Goal: Task Accomplishment & Management: Manage account settings

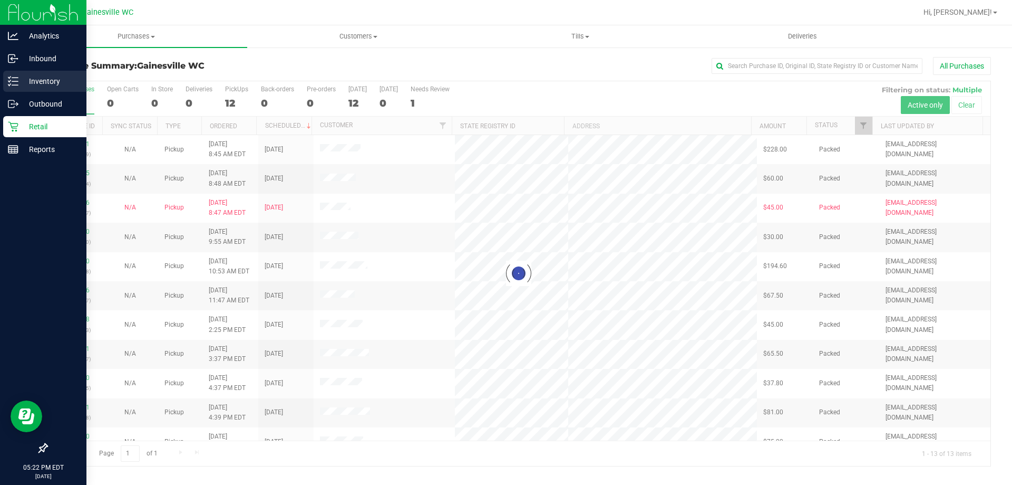
click at [23, 79] on p "Inventory" at bounding box center [49, 81] width 63 height 13
click at [19, 80] on p "Inventory" at bounding box center [49, 81] width 63 height 13
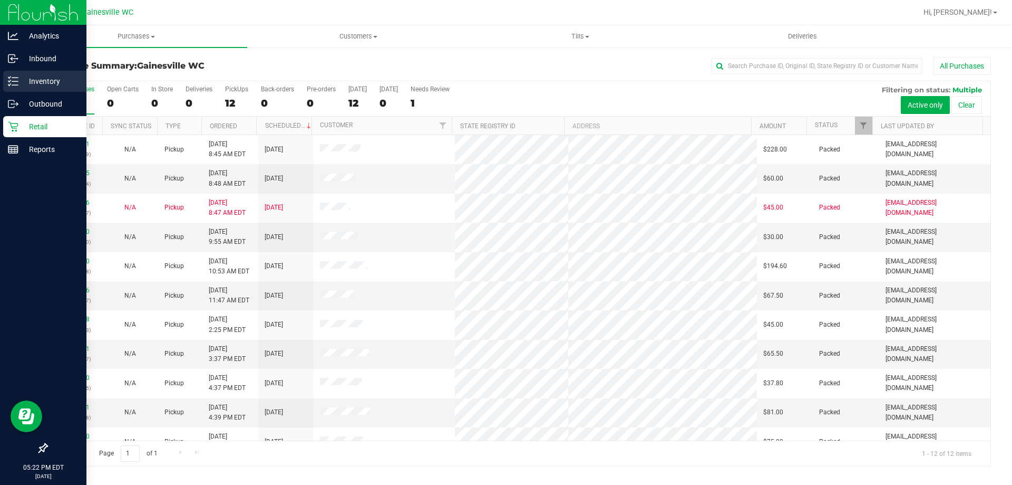
click at [19, 80] on p "Inventory" at bounding box center [49, 81] width 63 height 13
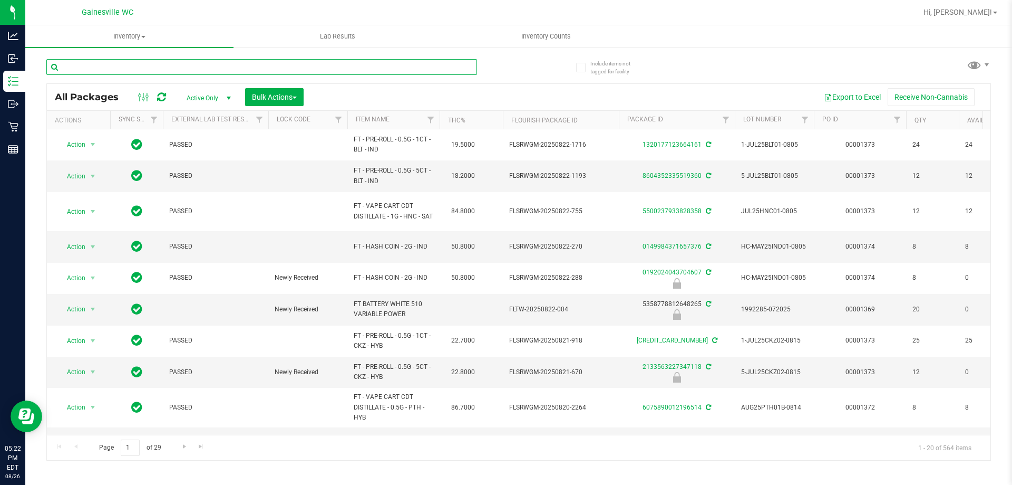
click at [171, 66] on input "text" at bounding box center [261, 67] width 431 height 16
type input "7391300156888584"
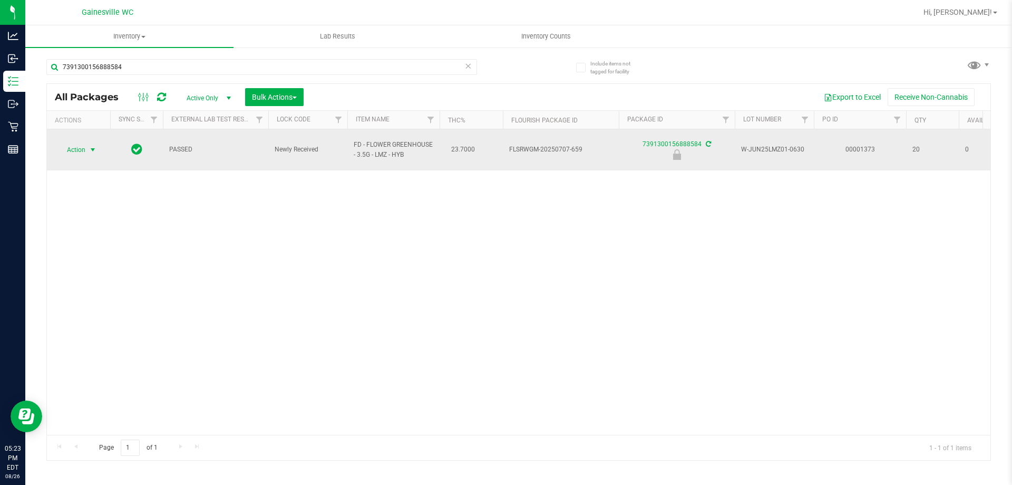
click at [71, 148] on span "Action" at bounding box center [71, 149] width 28 height 15
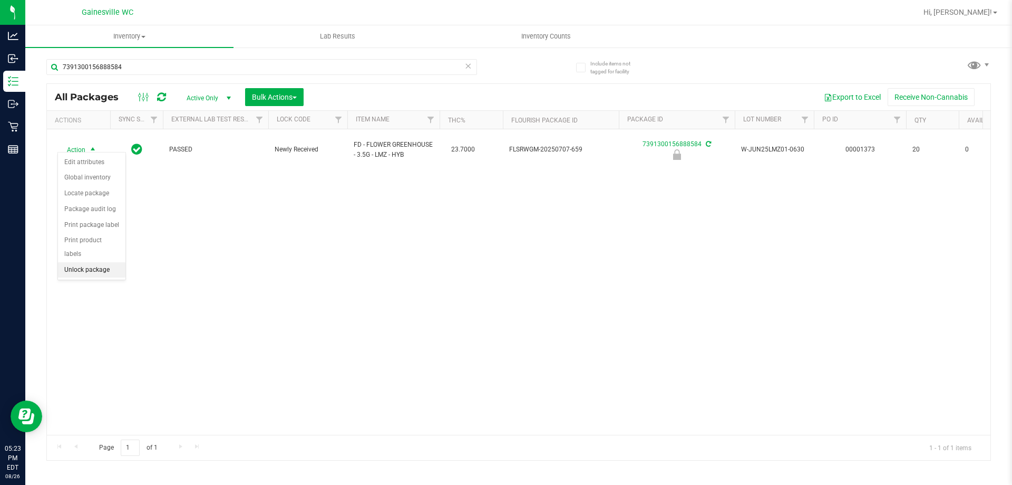
click at [86, 264] on li "Unlock package" at bounding box center [91, 270] width 67 height 16
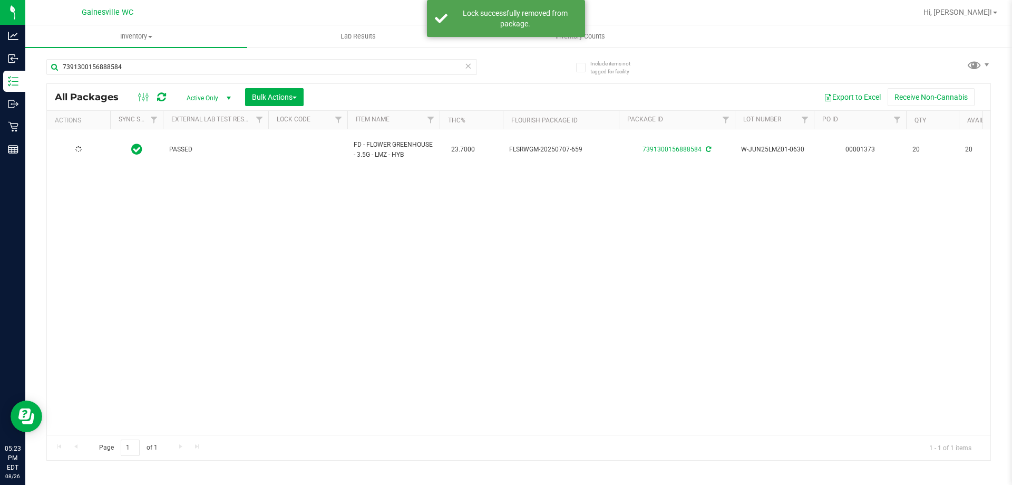
click at [466, 67] on icon at bounding box center [468, 65] width 7 height 13
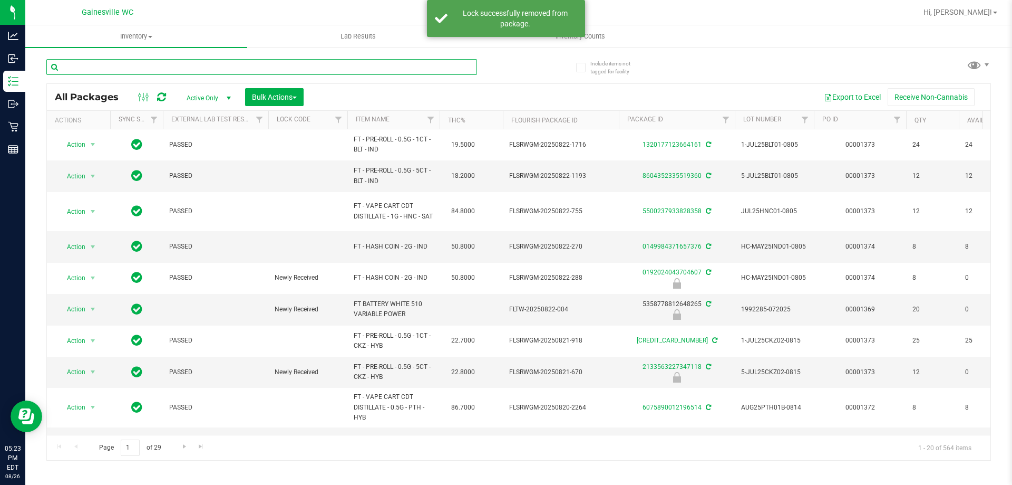
click at [456, 67] on input "text" at bounding box center [261, 67] width 431 height 16
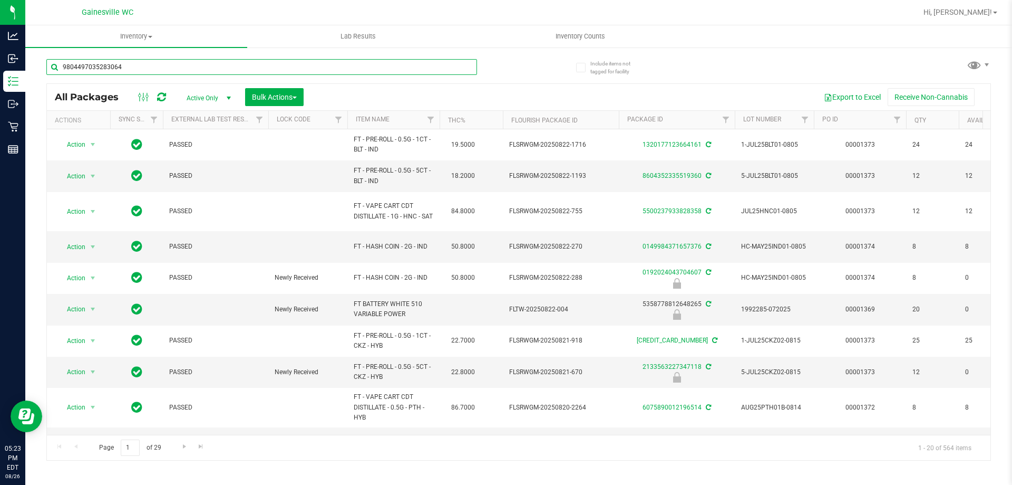
type input "9804497035283064"
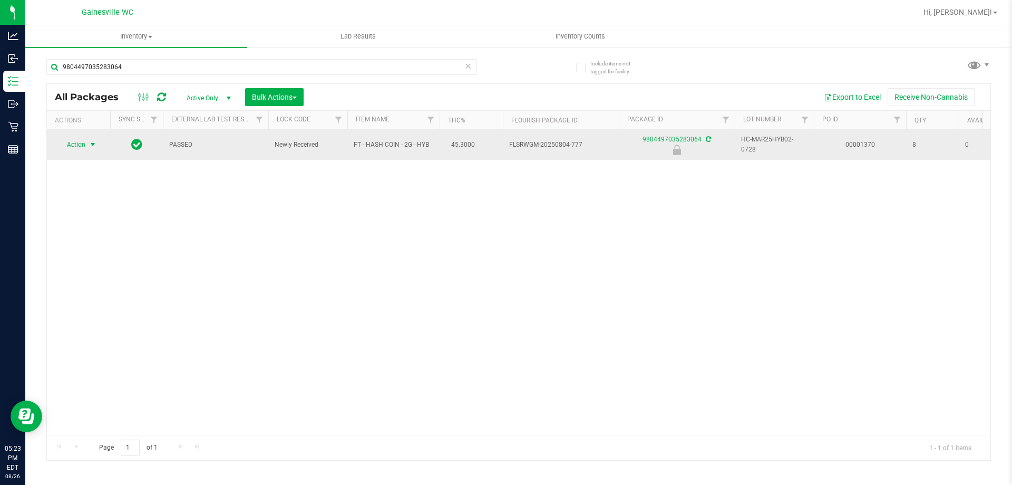
click at [93, 144] on span "select" at bounding box center [93, 144] width 8 height 8
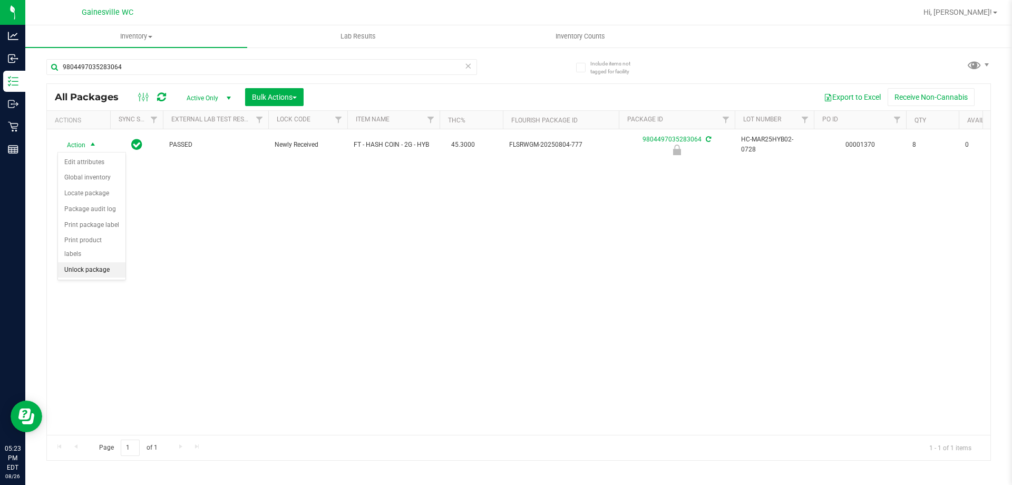
click at [83, 262] on li "Unlock package" at bounding box center [91, 270] width 67 height 16
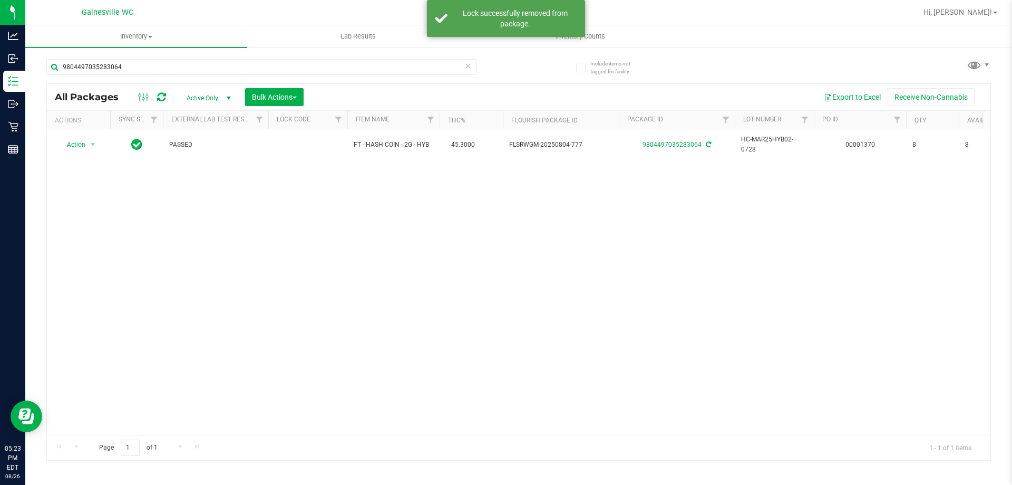
click at [467, 67] on icon at bounding box center [468, 65] width 7 height 13
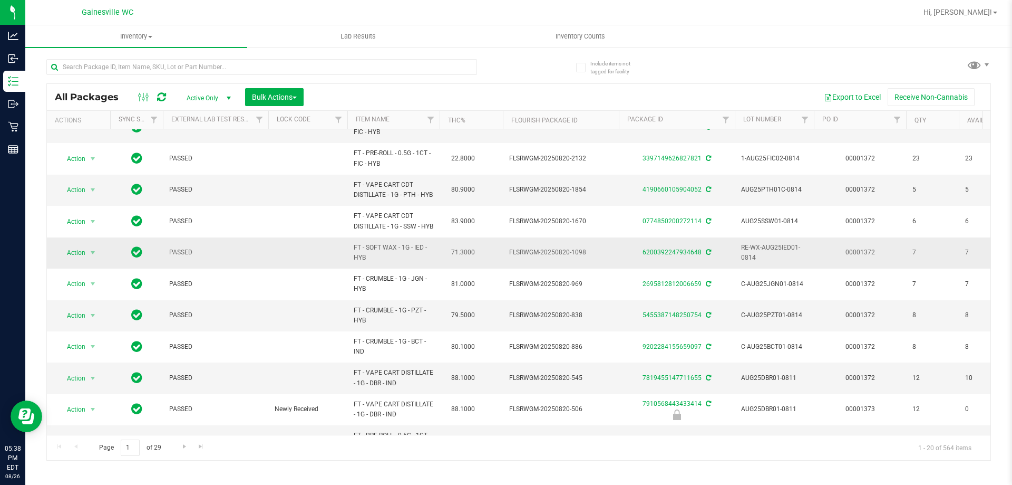
scroll to position [361, 0]
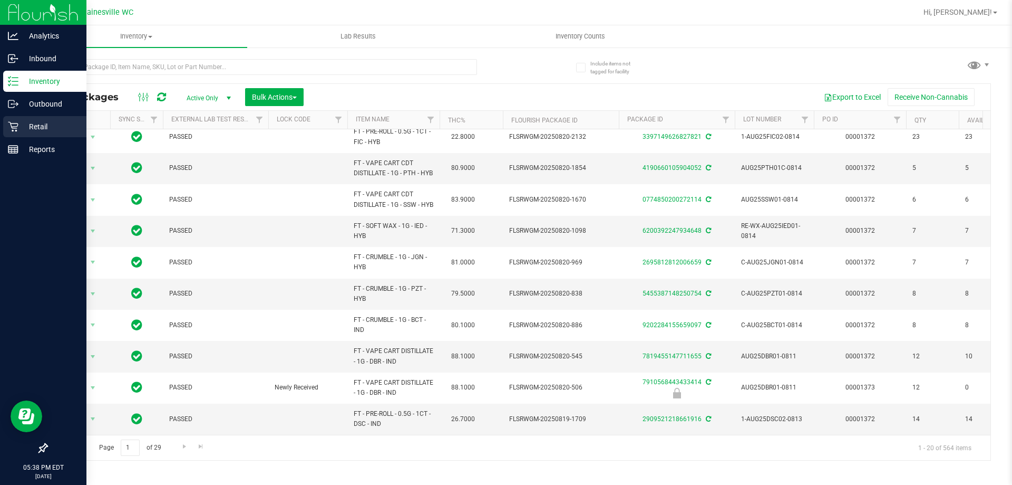
click at [43, 127] on p "Retail" at bounding box center [49, 126] width 63 height 13
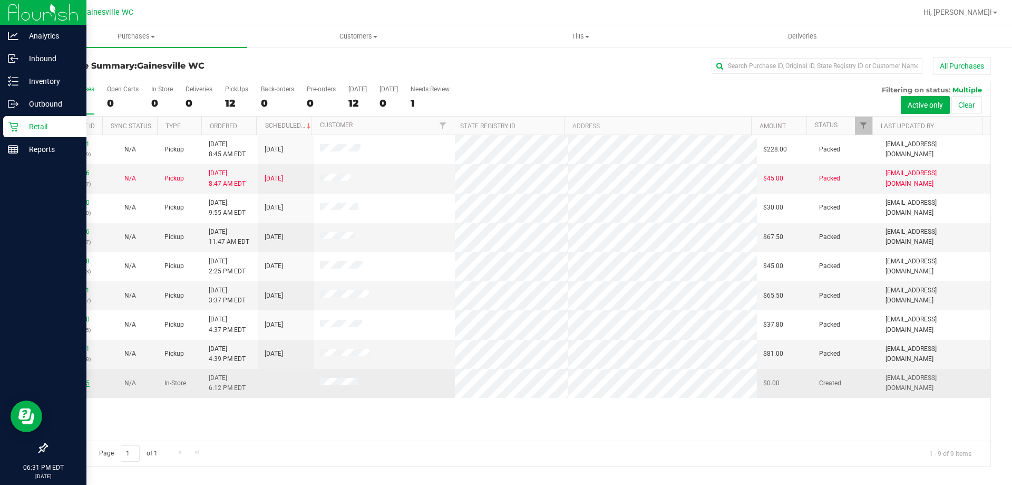
click at [81, 381] on link "11852385" at bounding box center [75, 382] width 30 height 7
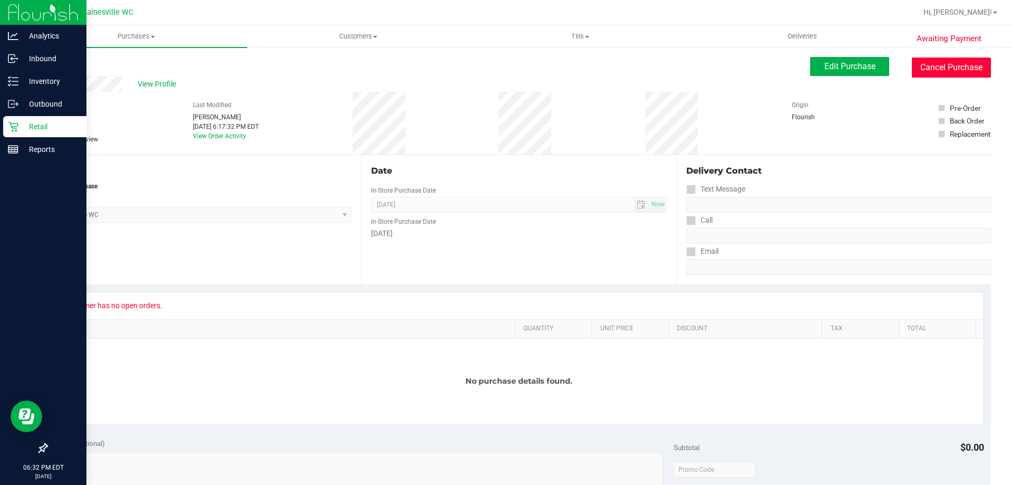
click at [941, 72] on button "Cancel Purchase" at bounding box center [951, 67] width 79 height 20
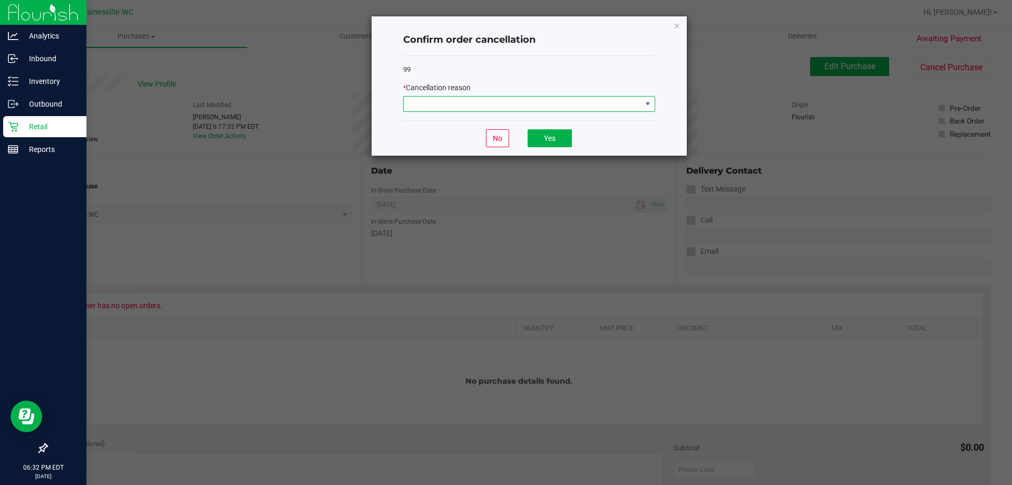
click at [540, 103] on span at bounding box center [523, 103] width 238 height 15
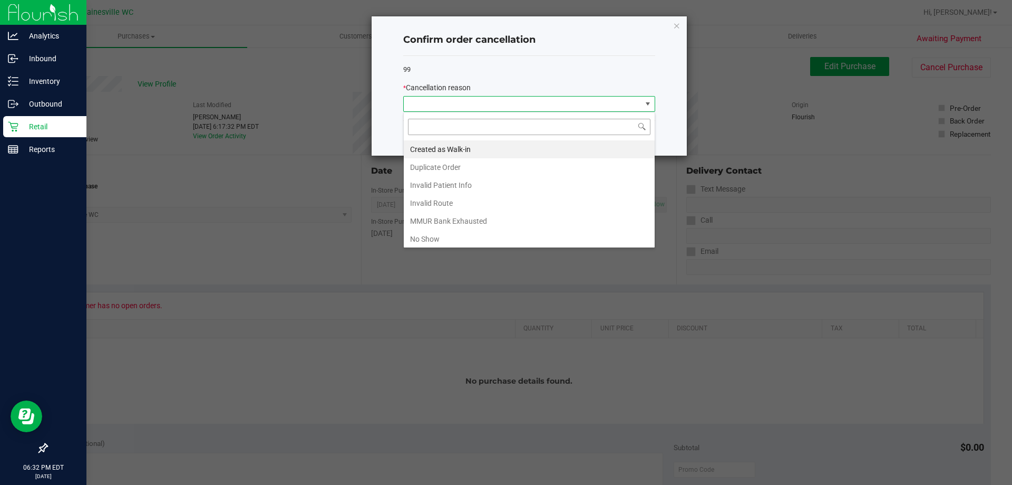
scroll to position [16, 252]
click at [466, 220] on li "MMUR Bank Exhausted" at bounding box center [529, 221] width 251 height 18
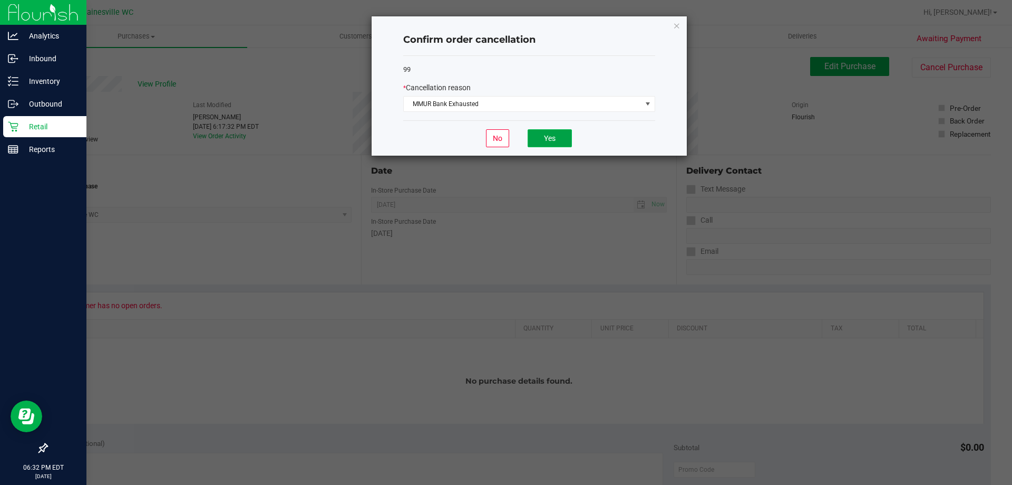
click at [537, 137] on button "Yes" at bounding box center [550, 138] width 44 height 18
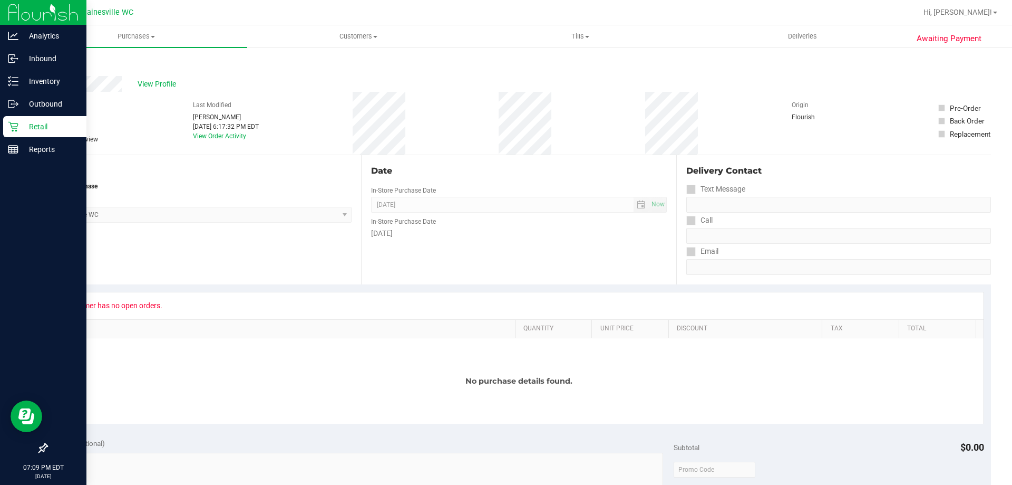
click at [40, 122] on p "Retail" at bounding box center [49, 126] width 63 height 13
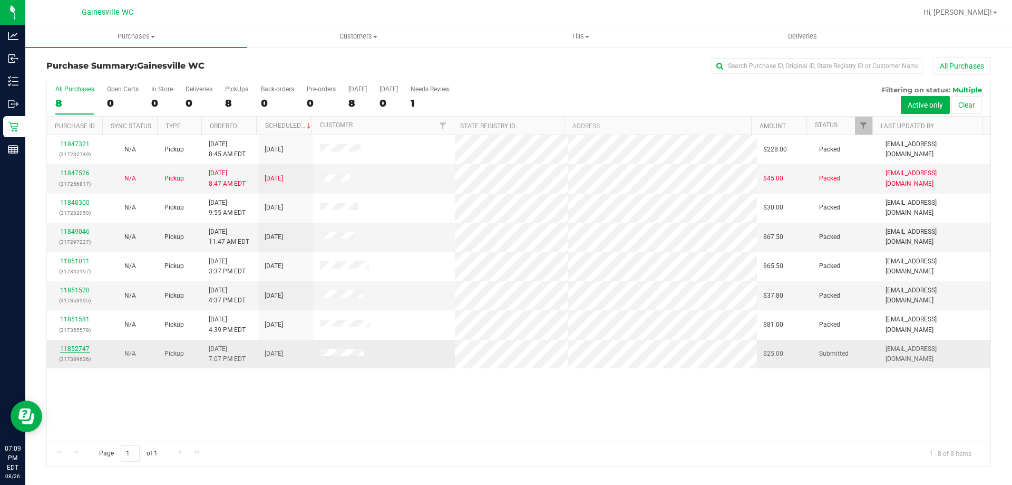
click at [85, 346] on link "11852747" at bounding box center [75, 348] width 30 height 7
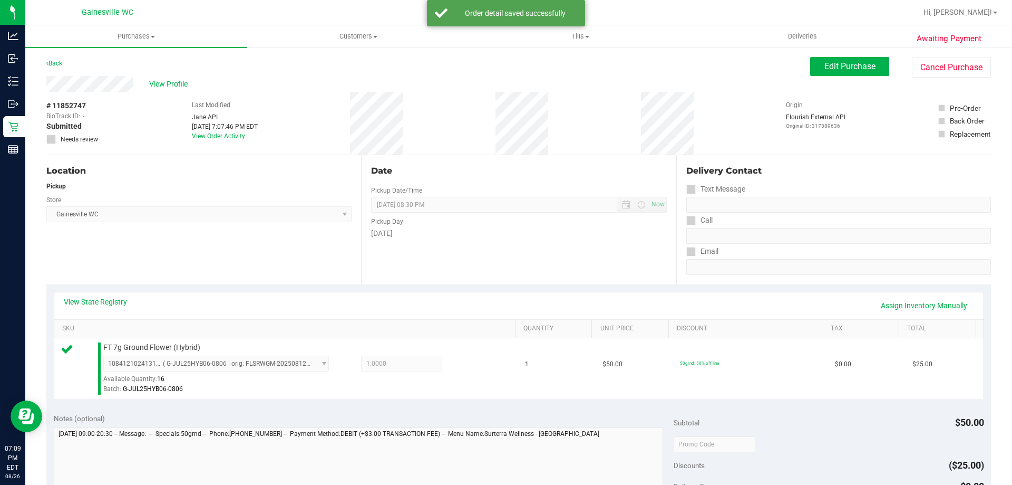
scroll to position [158, 0]
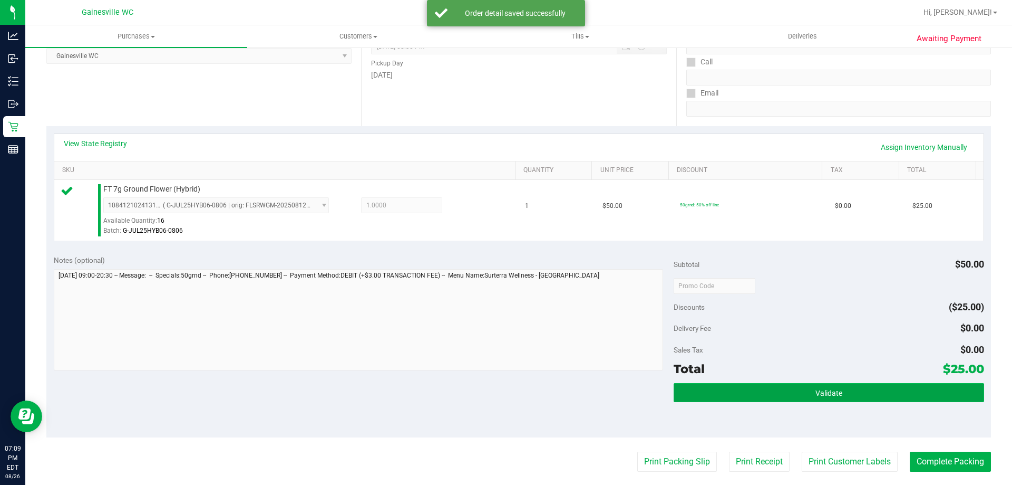
click at [888, 384] on button "Validate" at bounding box center [829, 392] width 310 height 19
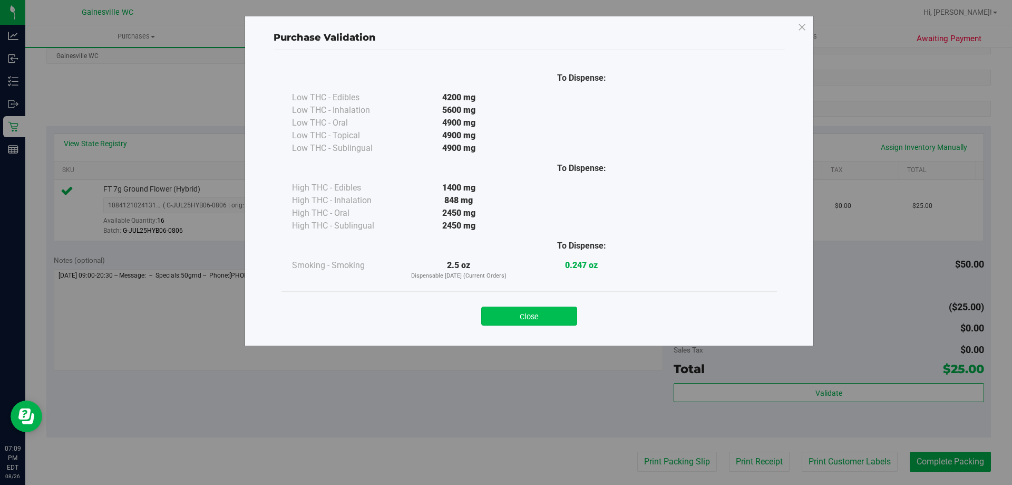
click at [543, 314] on button "Close" at bounding box center [529, 315] width 96 height 19
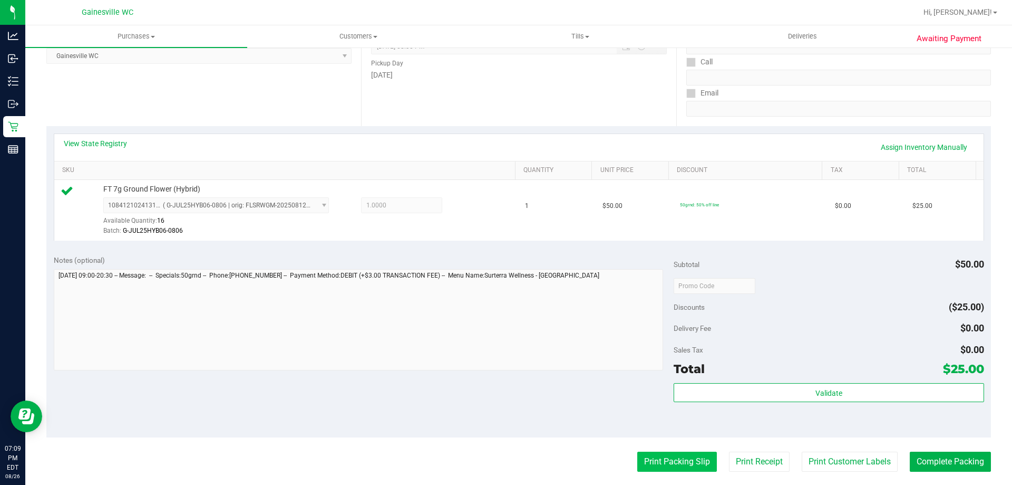
click at [655, 466] on button "Print Packing Slip" at bounding box center [677, 461] width 80 height 20
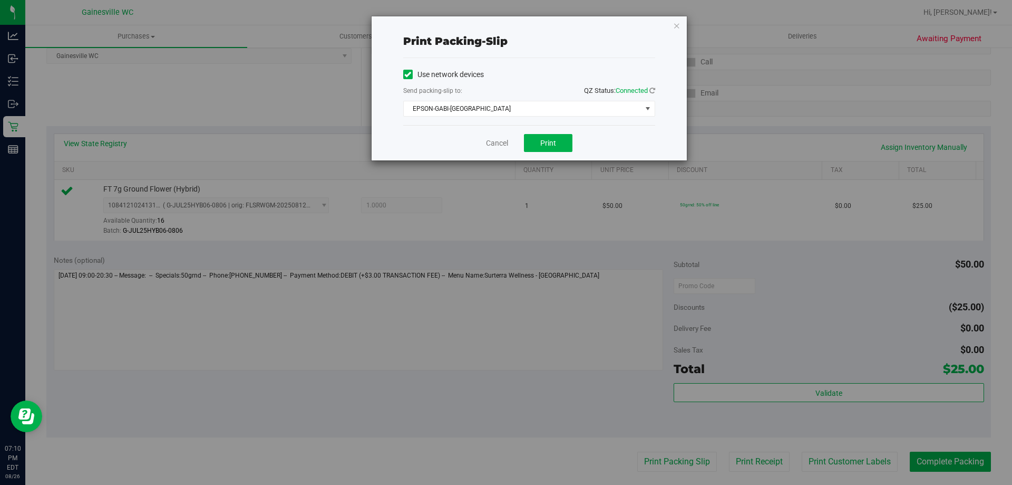
click at [543, 130] on div "Cancel Print" at bounding box center [529, 142] width 252 height 35
click at [542, 143] on span "Print" at bounding box center [548, 143] width 16 height 8
click at [674, 28] on icon "button" at bounding box center [676, 25] width 7 height 13
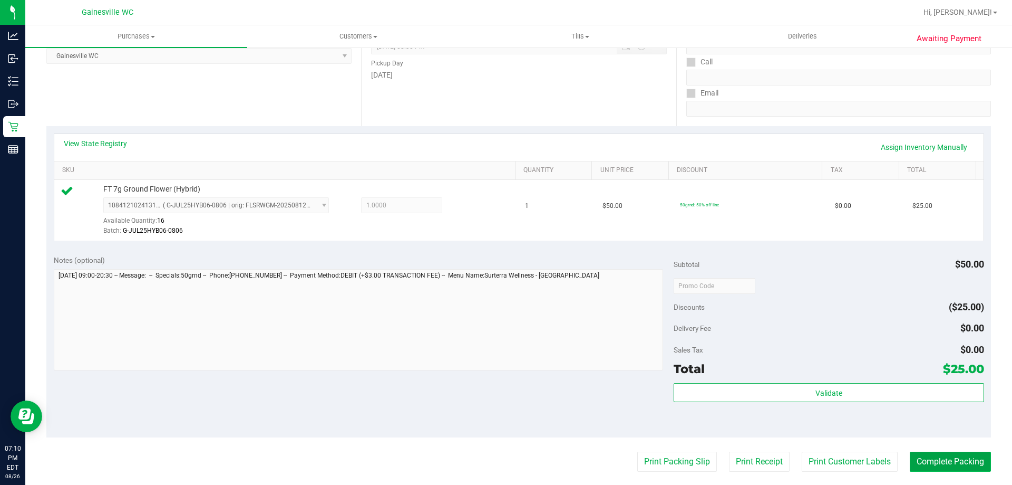
click at [955, 461] on button "Complete Packing" at bounding box center [950, 461] width 81 height 20
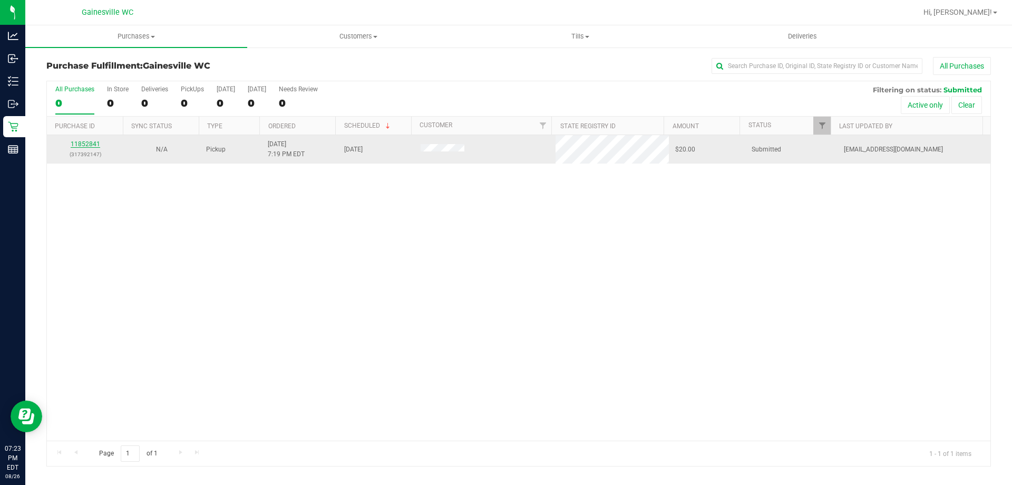
click at [76, 143] on link "11852841" at bounding box center [86, 143] width 30 height 7
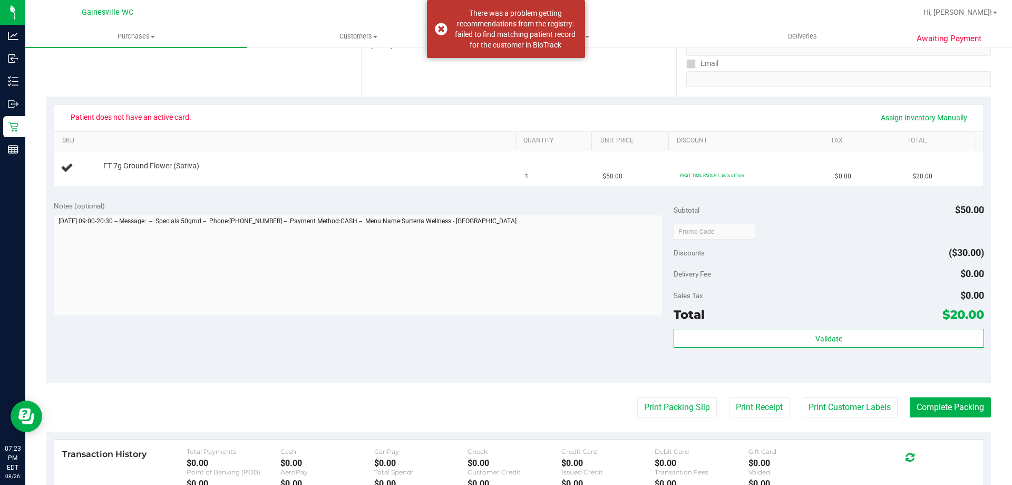
scroll to position [211, 0]
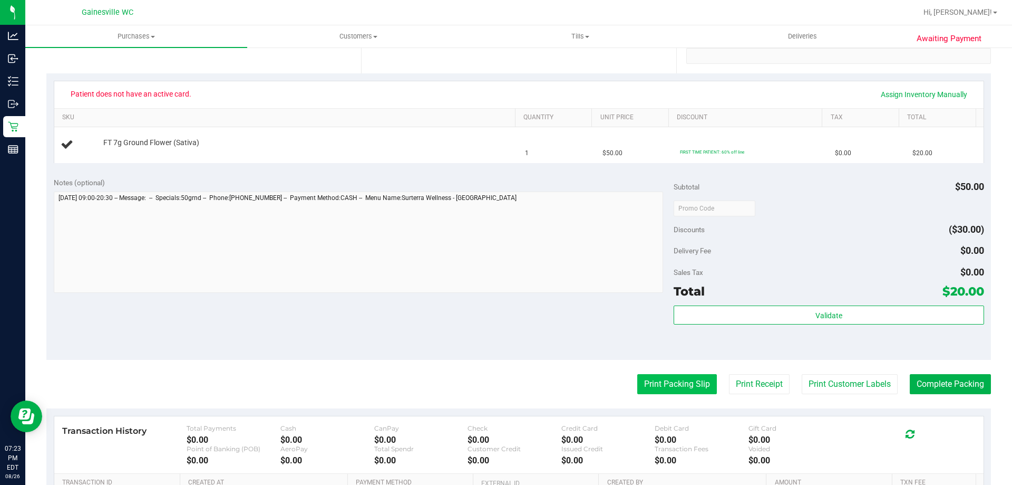
click at [673, 383] on button "Print Packing Slip" at bounding box center [677, 384] width 80 height 20
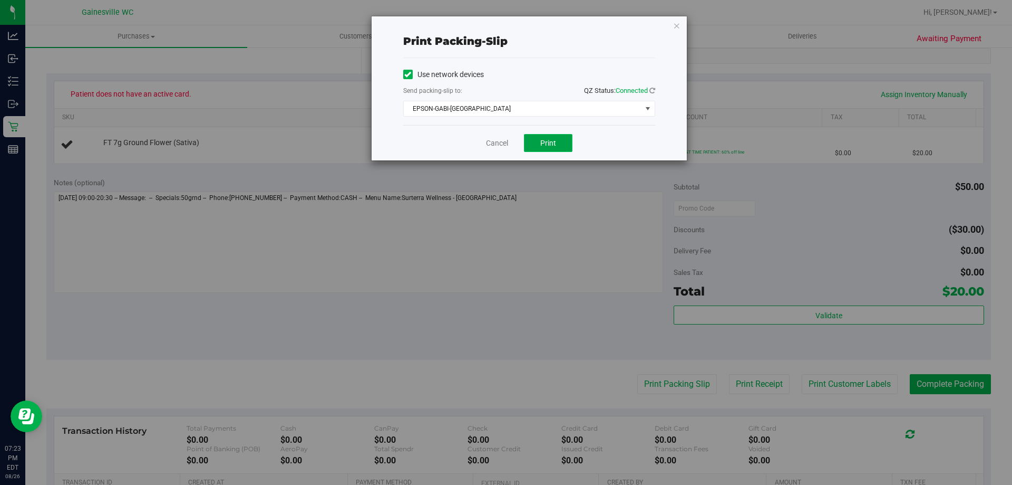
click at [555, 147] on button "Print" at bounding box center [548, 143] width 49 height 18
click at [678, 26] on icon "button" at bounding box center [676, 25] width 7 height 13
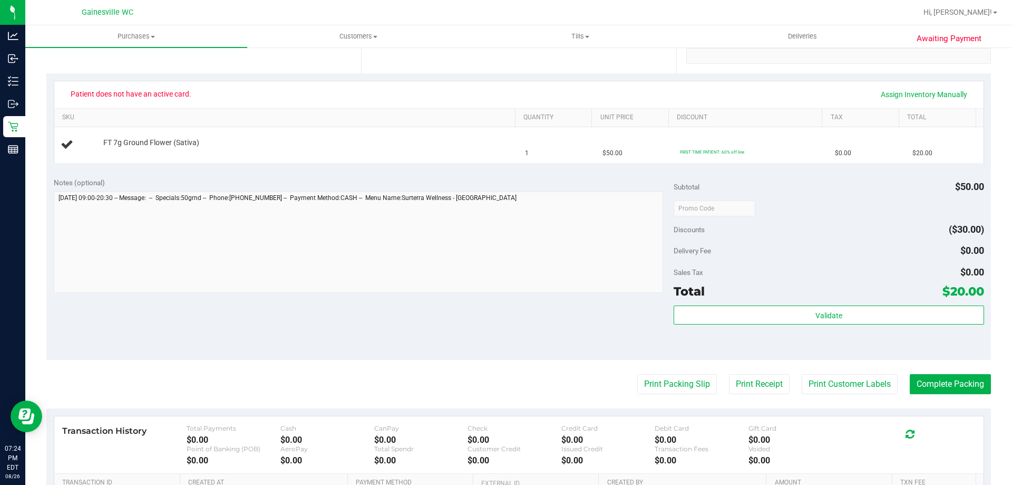
click at [637, 374] on button "Print Packing Slip" at bounding box center [677, 384] width 80 height 20
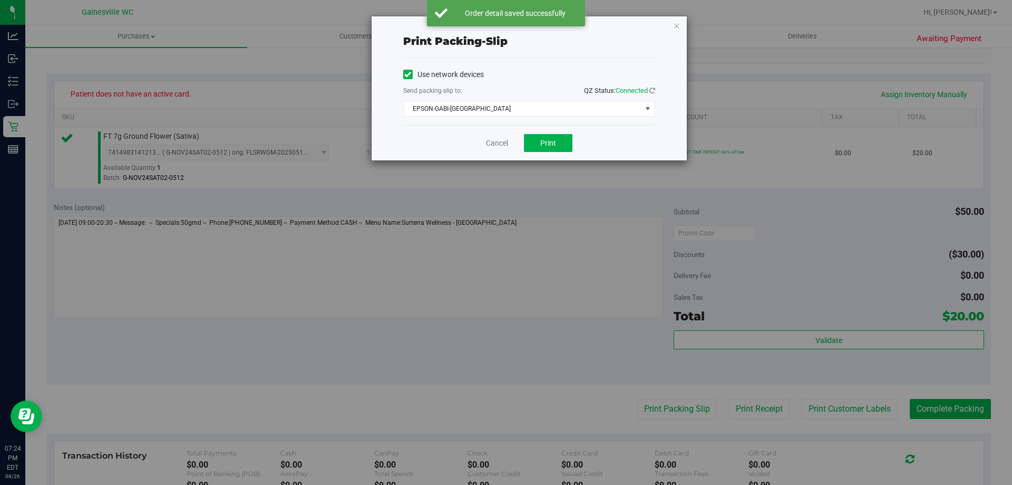
click at [681, 24] on div "Print packing-slip Use network devices Send packing-slip to: QZ Status: Connect…" at bounding box center [529, 88] width 315 height 144
click at [677, 28] on icon "button" at bounding box center [676, 25] width 7 height 13
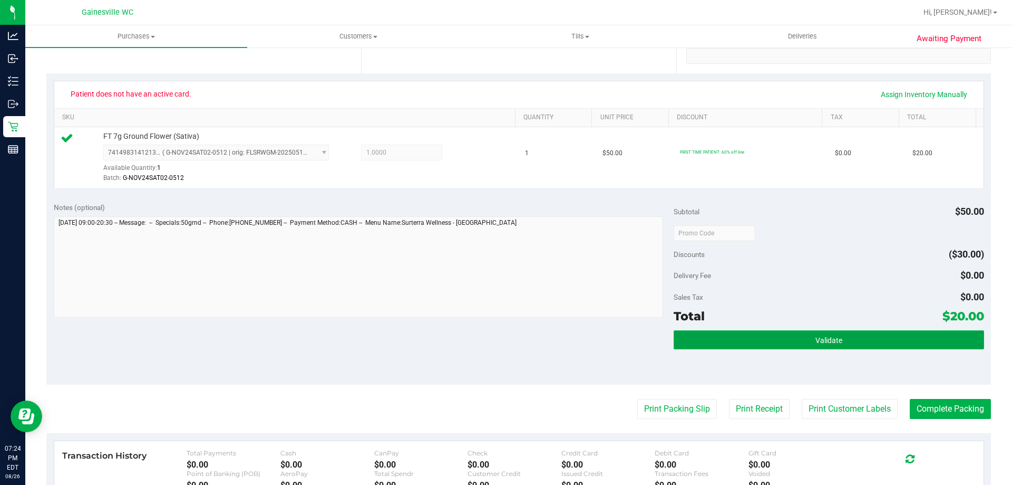
click at [856, 344] on button "Validate" at bounding box center [829, 339] width 310 height 19
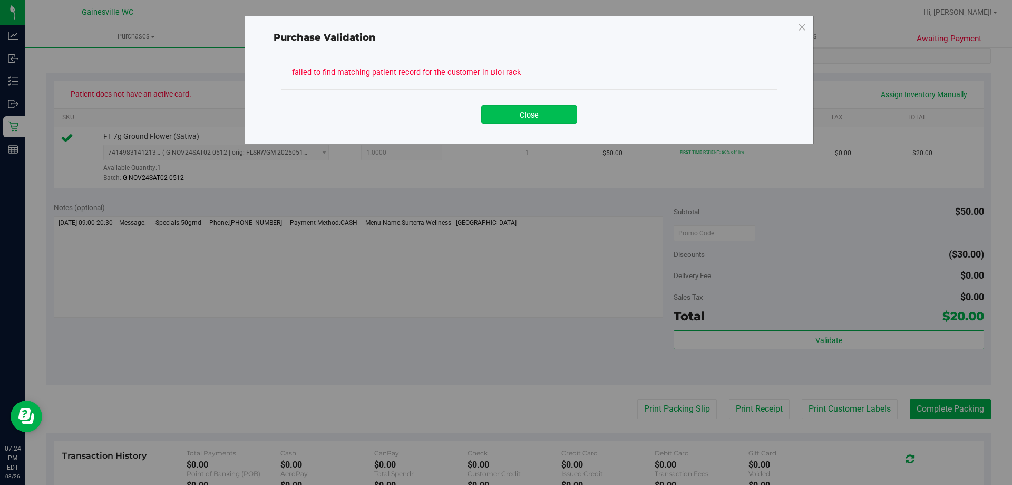
click at [550, 112] on button "Close" at bounding box center [529, 114] width 96 height 19
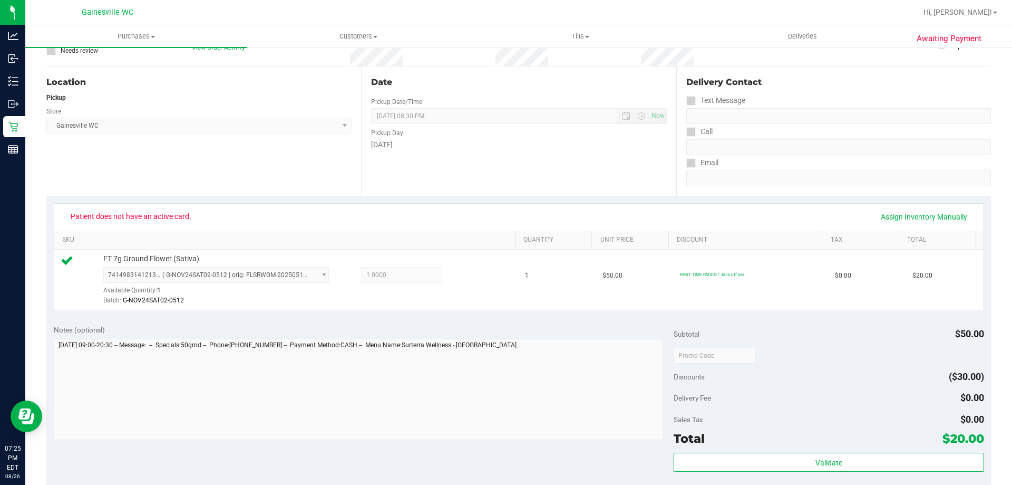
scroll to position [0, 0]
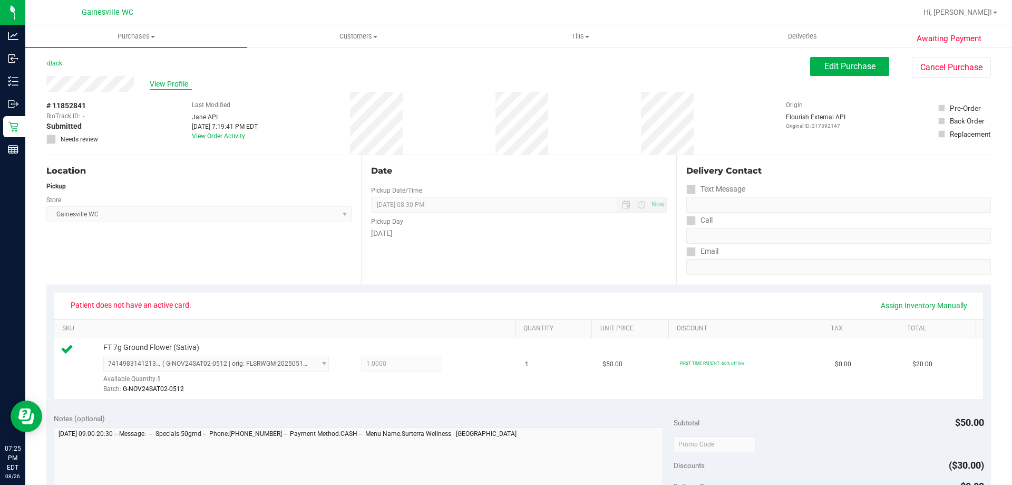
click at [157, 85] on span "View Profile" at bounding box center [171, 84] width 42 height 11
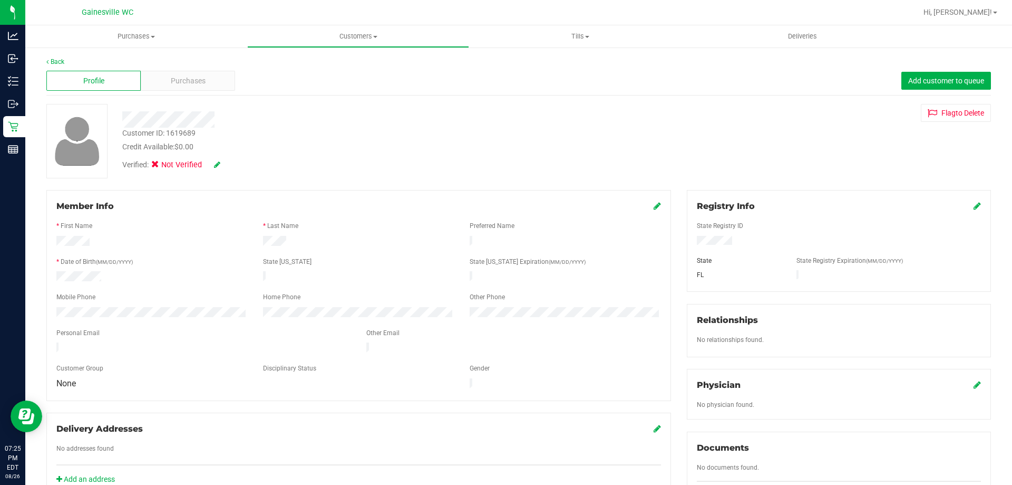
click at [197, 162] on span "Not Verified" at bounding box center [182, 165] width 42 height 12
click at [215, 164] on icon at bounding box center [217, 164] width 6 height 7
click at [159, 166] on icon at bounding box center [158, 166] width 7 height 0
click at [0, 0] on input "Medical" at bounding box center [0, 0] width 0 height 0
click at [235, 166] on icon at bounding box center [231, 164] width 8 height 7
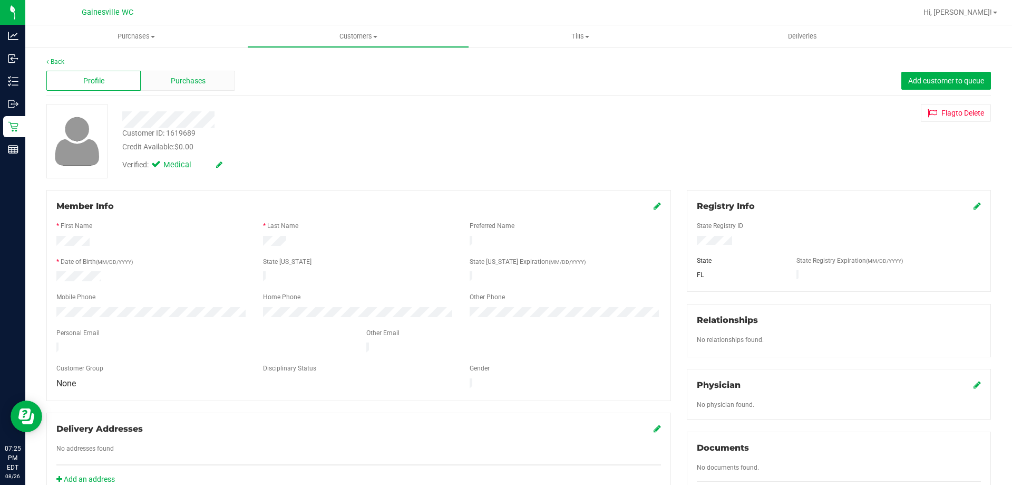
click at [174, 85] on span "Purchases" at bounding box center [188, 80] width 35 height 11
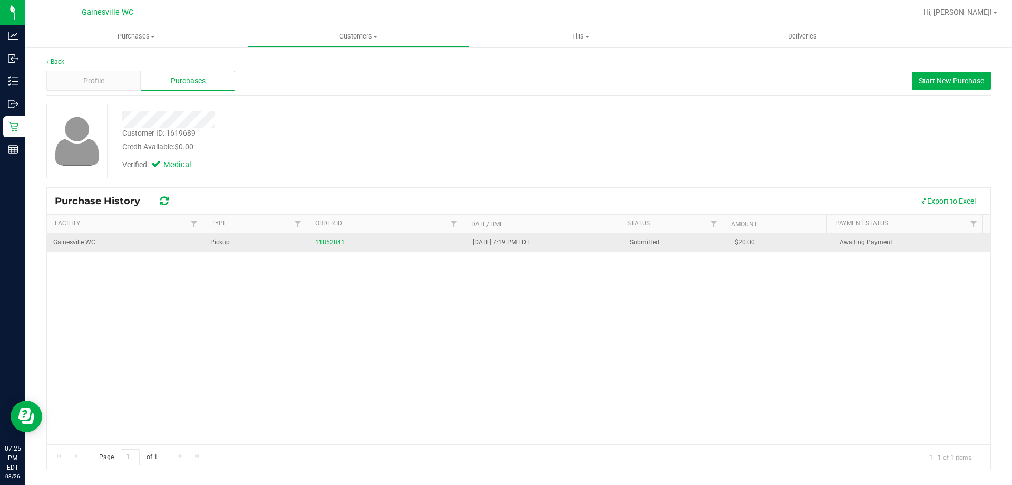
click at [88, 245] on span "Gainesville WC" at bounding box center [74, 242] width 42 height 10
click at [330, 241] on link "11852841" at bounding box center [330, 241] width 30 height 7
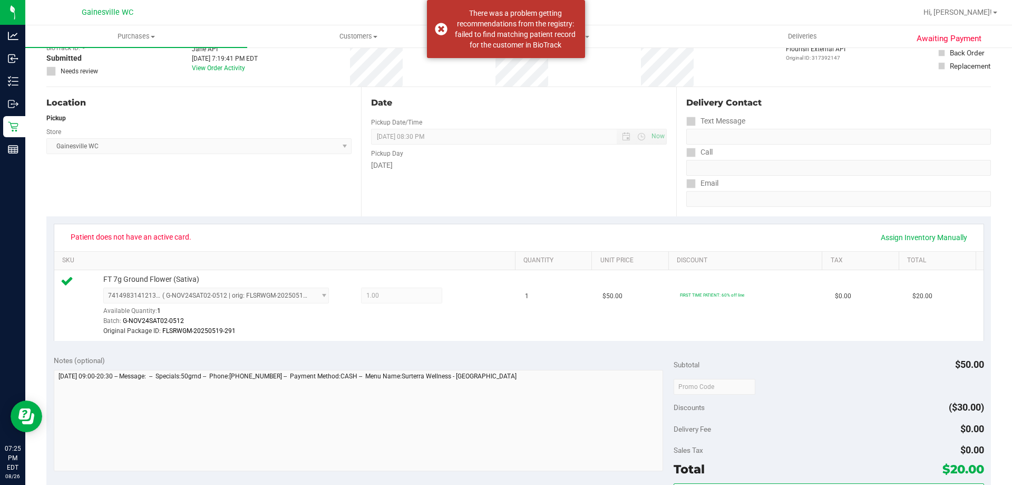
scroll to position [211, 0]
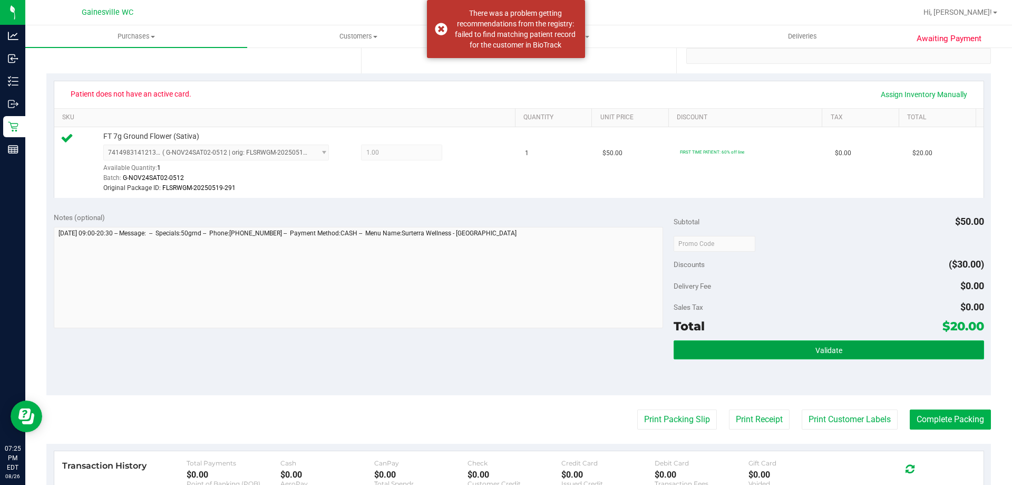
click at [772, 348] on button "Validate" at bounding box center [829, 349] width 310 height 19
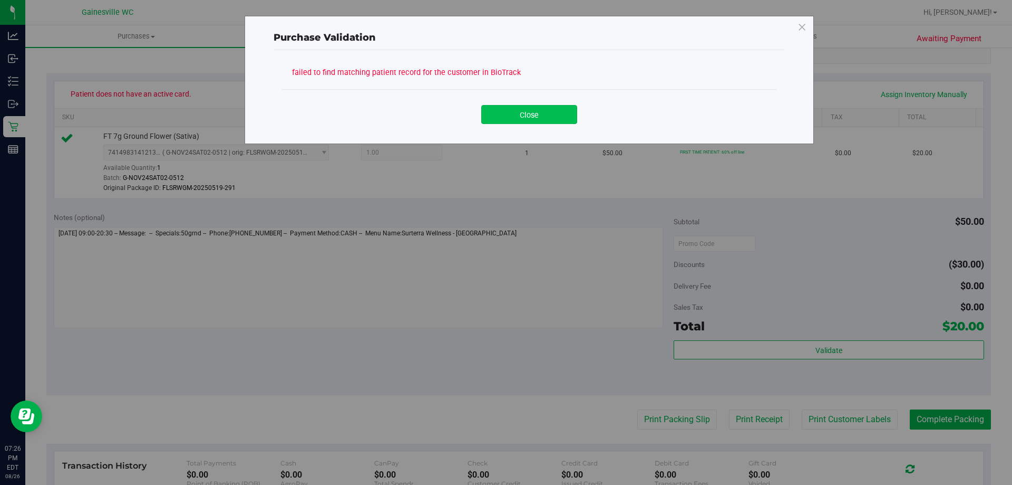
click at [532, 114] on button "Close" at bounding box center [529, 114] width 96 height 19
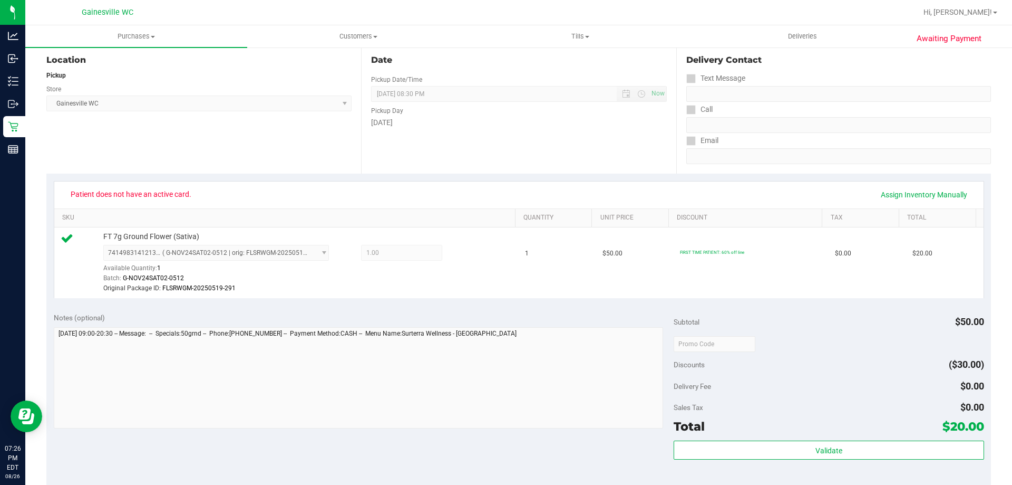
scroll to position [0, 0]
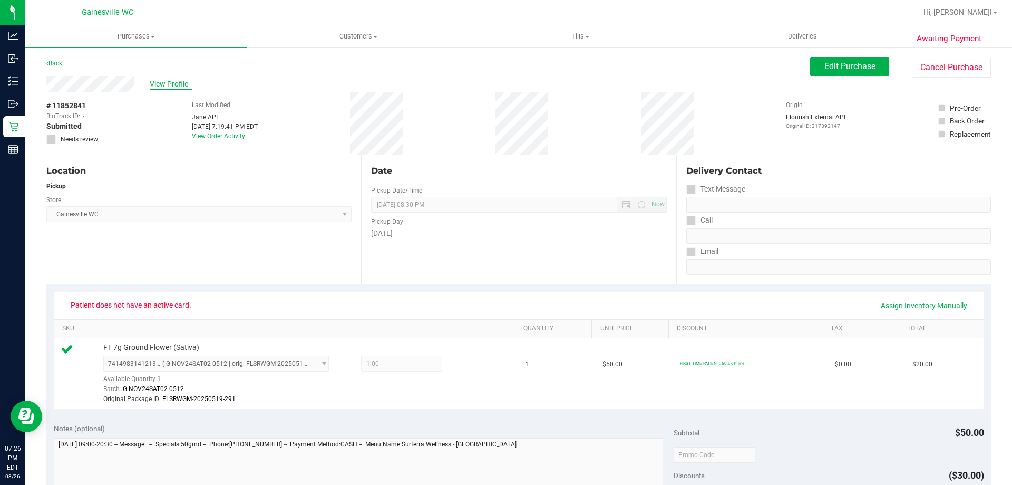
click at [170, 81] on span "View Profile" at bounding box center [171, 84] width 42 height 11
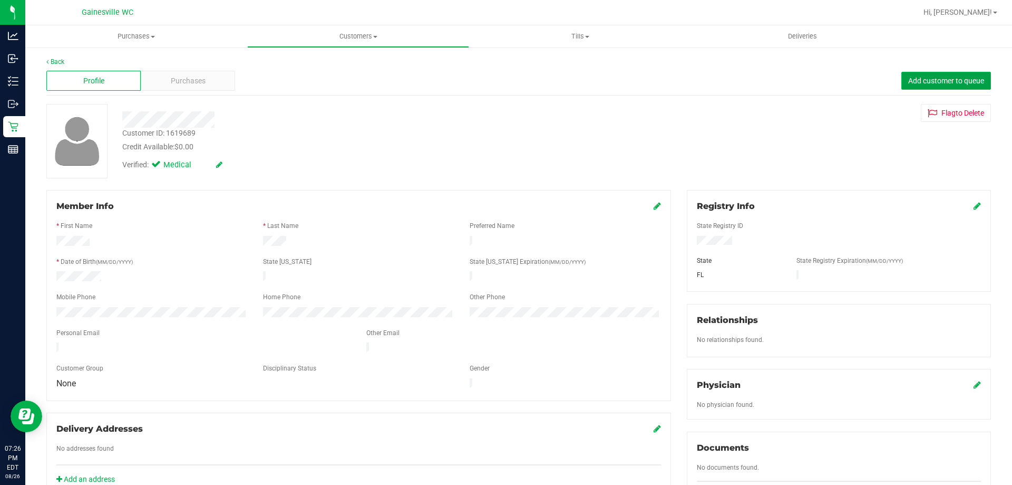
click at [939, 77] on span "Add customer to queue" at bounding box center [947, 80] width 76 height 8
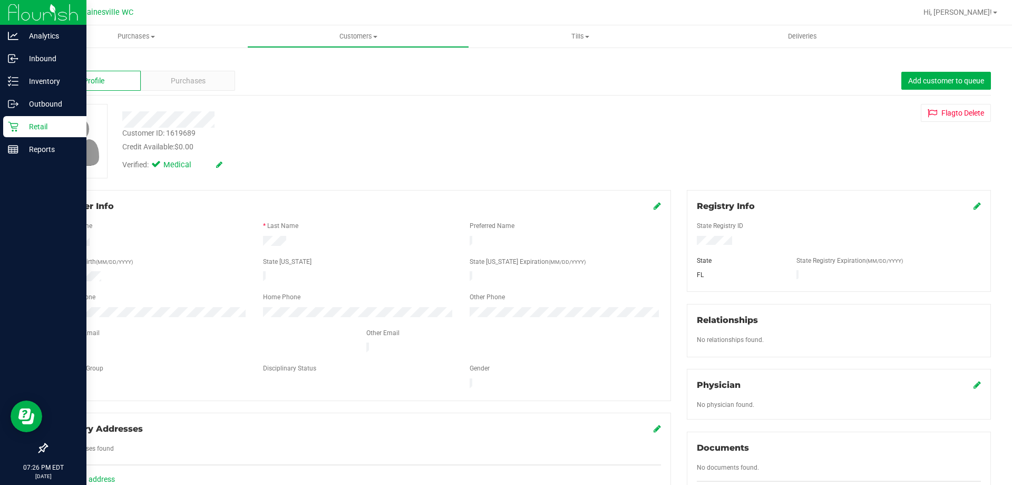
click at [10, 123] on icon at bounding box center [13, 126] width 11 height 11
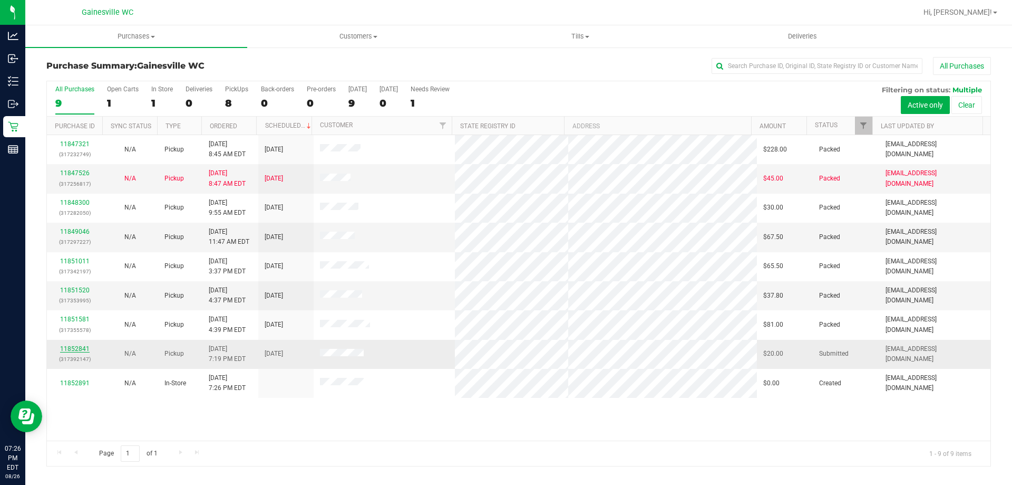
click at [79, 347] on link "11852841" at bounding box center [75, 348] width 30 height 7
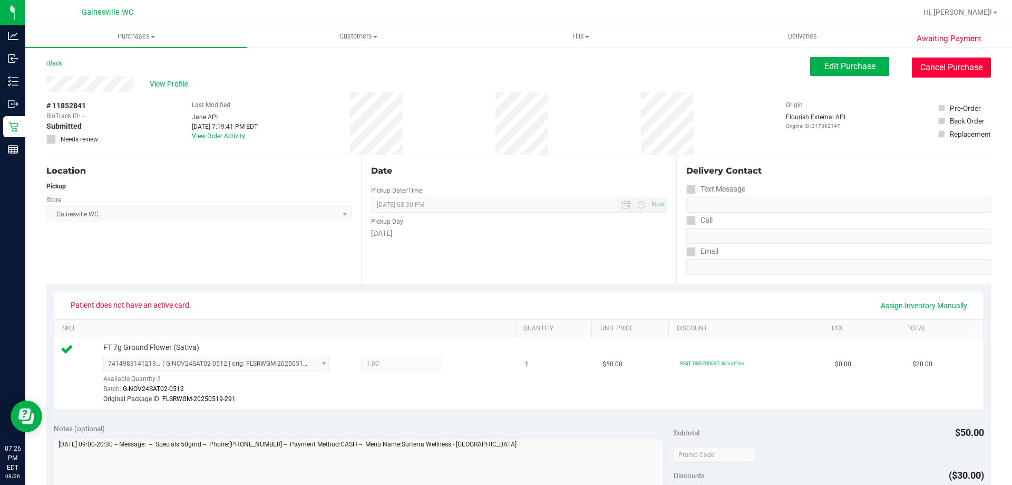
click at [933, 66] on button "Cancel Purchase" at bounding box center [951, 67] width 79 height 20
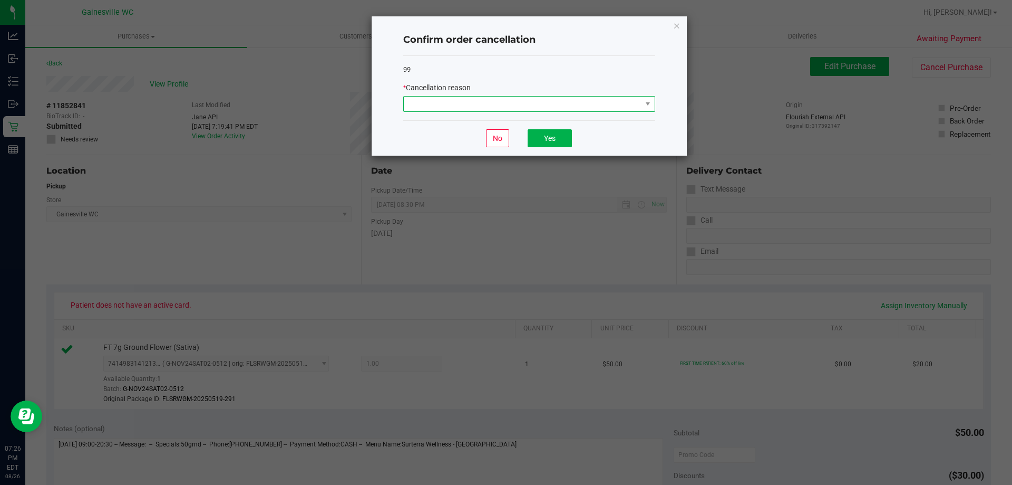
click at [541, 100] on span at bounding box center [523, 103] width 238 height 15
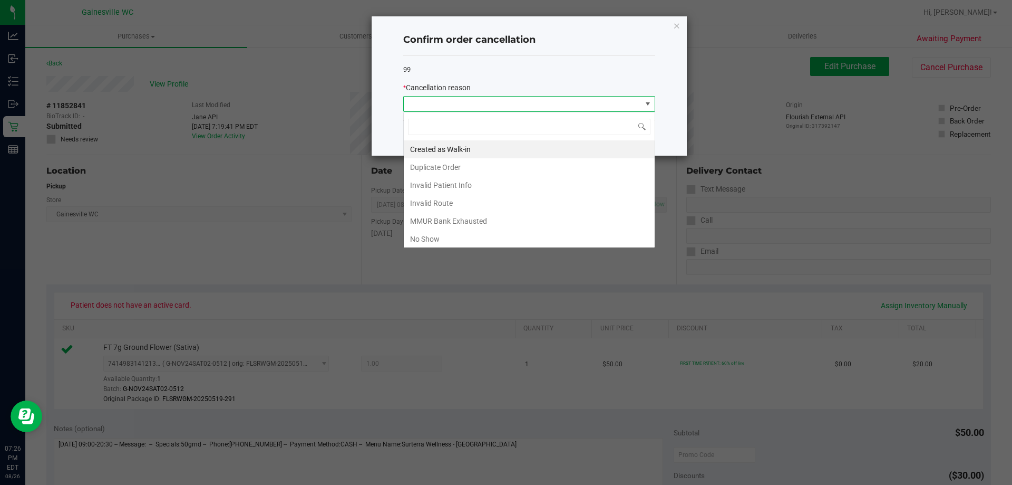
scroll to position [16, 252]
click at [454, 187] on li "Invalid Patient Info" at bounding box center [529, 185] width 251 height 18
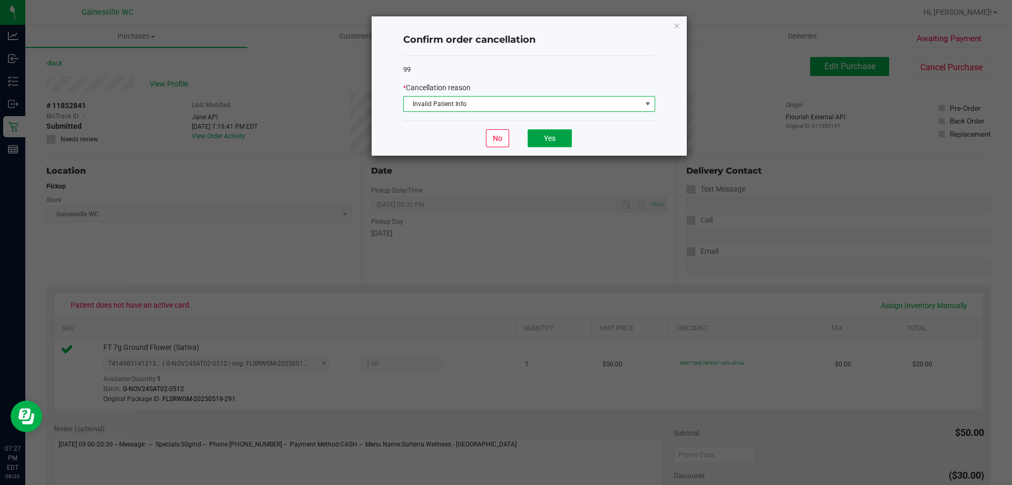
click at [533, 136] on button "Yes" at bounding box center [550, 138] width 44 height 18
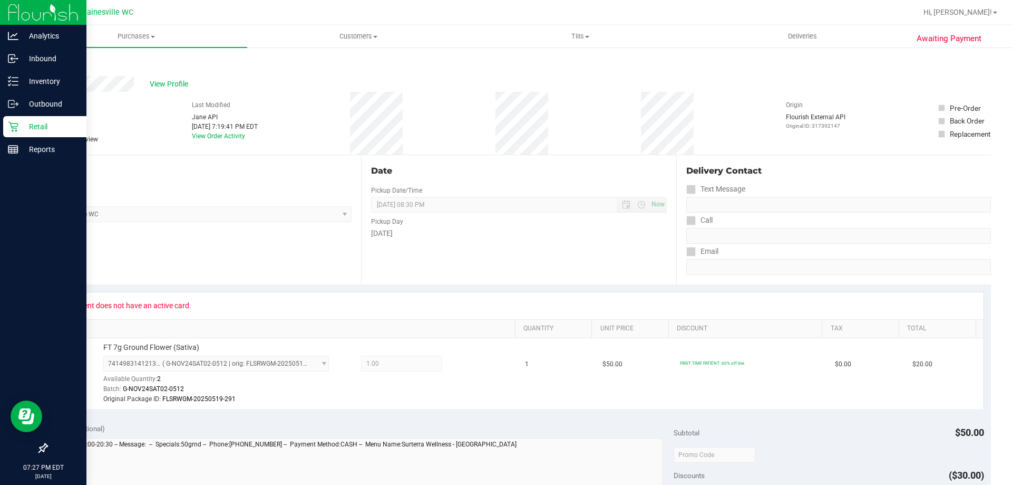
click at [52, 125] on p "Retail" at bounding box center [49, 126] width 63 height 13
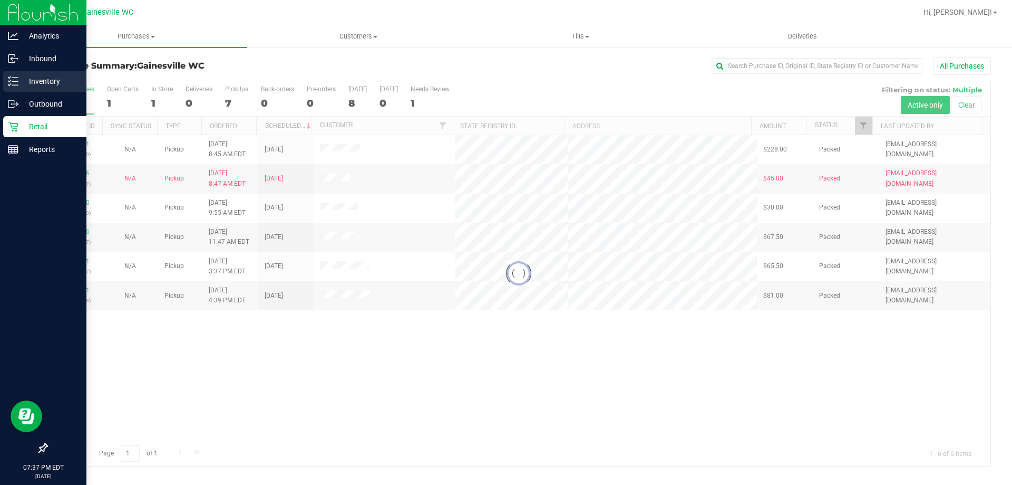
click at [33, 83] on p "Inventory" at bounding box center [49, 81] width 63 height 13
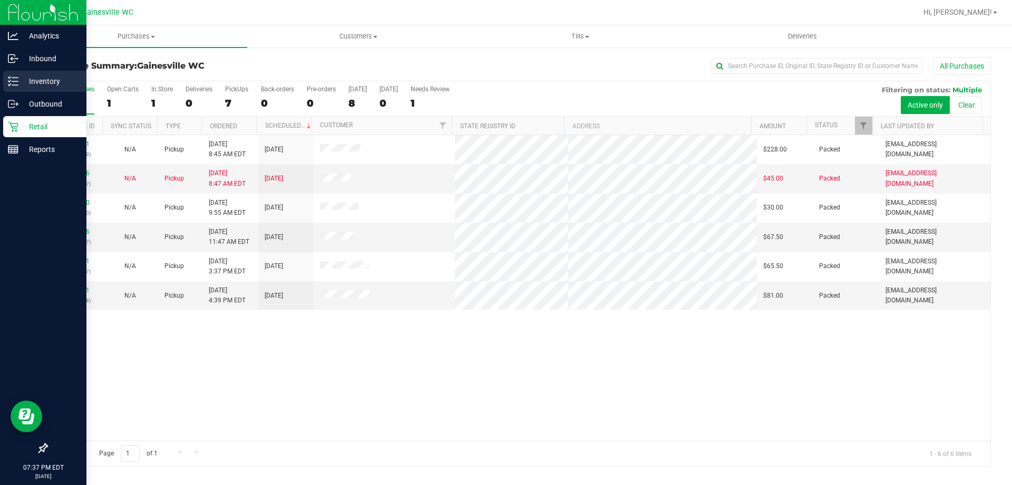
click at [22, 87] on p "Inventory" at bounding box center [49, 81] width 63 height 13
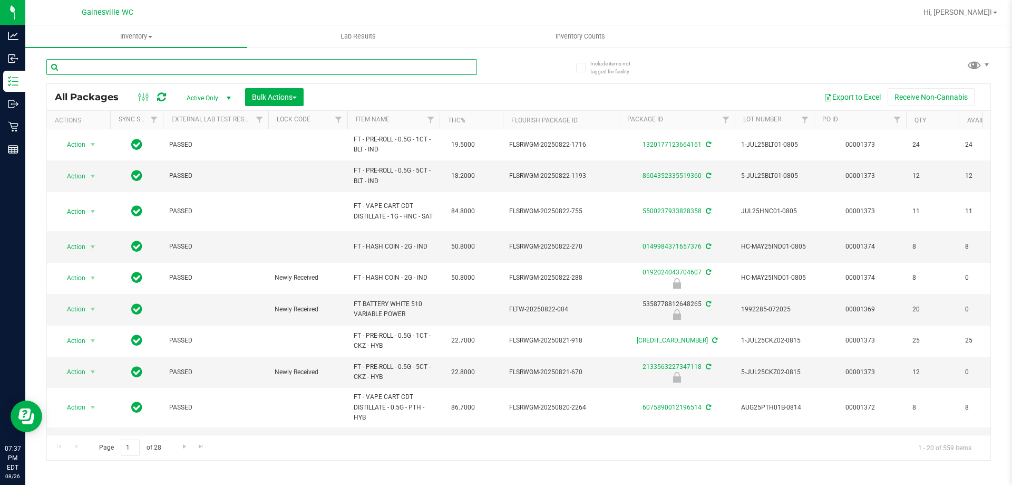
click at [98, 71] on input "text" at bounding box center [261, 67] width 431 height 16
type input "GROUND"
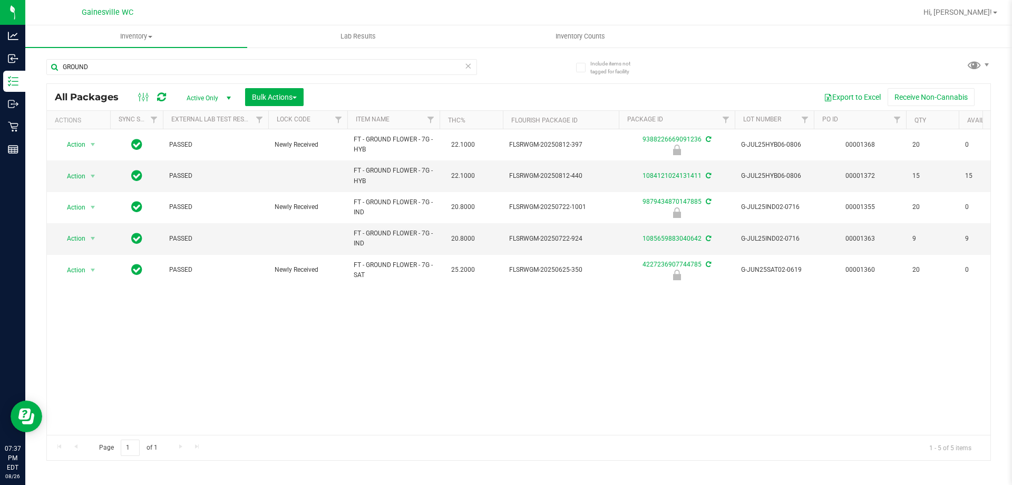
drag, startPoint x: 494, startPoint y: 60, endPoint x: 485, endPoint y: 59, distance: 9.0
click at [494, 59] on div "GROUND" at bounding box center [282, 67] width 472 height 34
click at [471, 67] on icon at bounding box center [468, 65] width 7 height 13
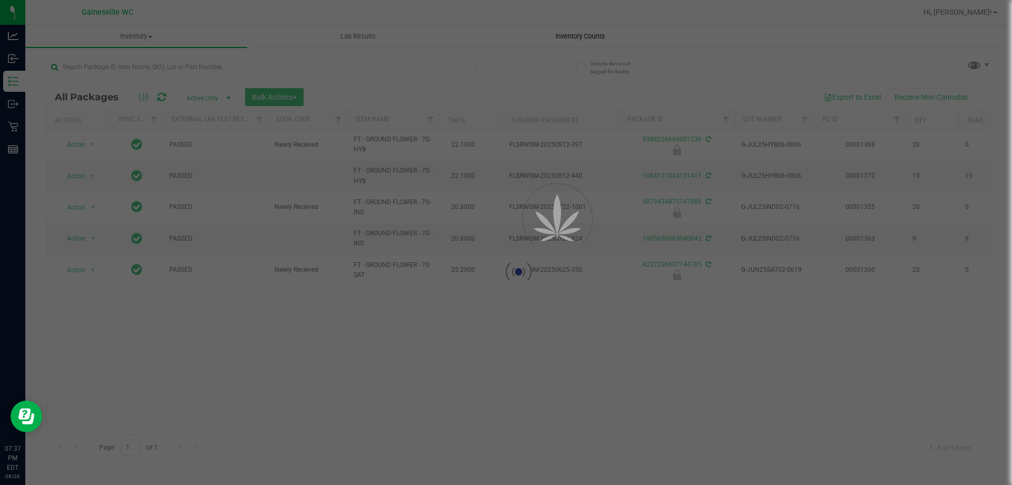
drag, startPoint x: 520, startPoint y: 49, endPoint x: 521, endPoint y: 31, distance: 18.5
click at [521, 37] on inventory "Inventory All packages All inventory Waste log Create inventory Lab Results Inv…" at bounding box center [518, 196] width 987 height 343
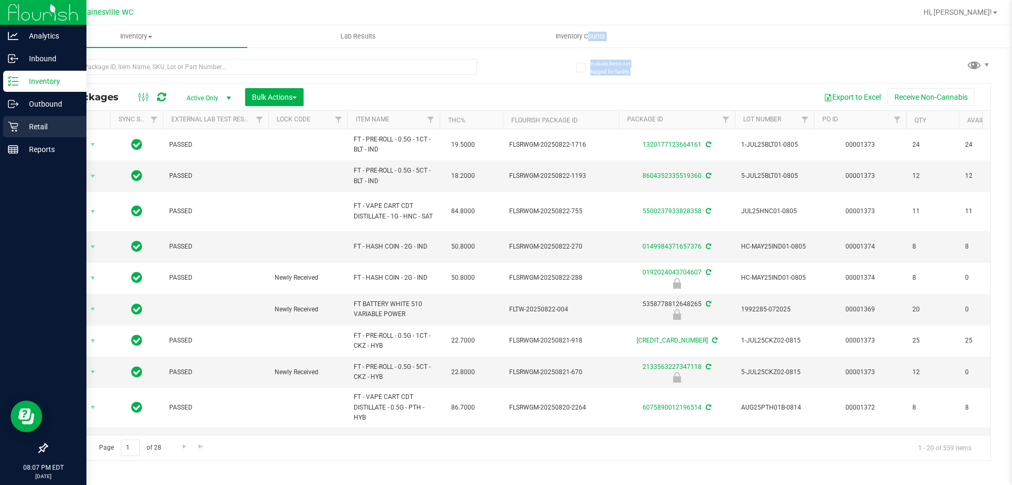
click at [20, 125] on p "Retail" at bounding box center [49, 126] width 63 height 13
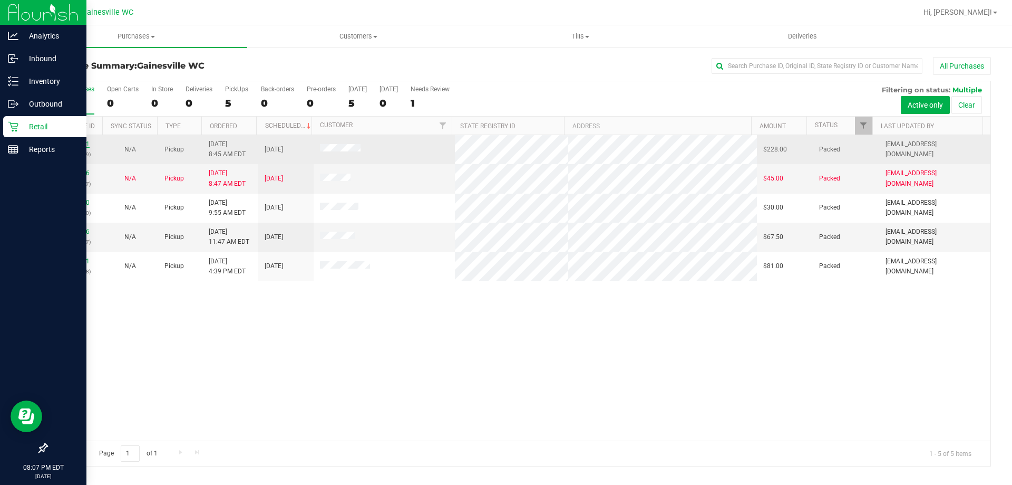
click at [66, 142] on link "11847321" at bounding box center [75, 143] width 30 height 7
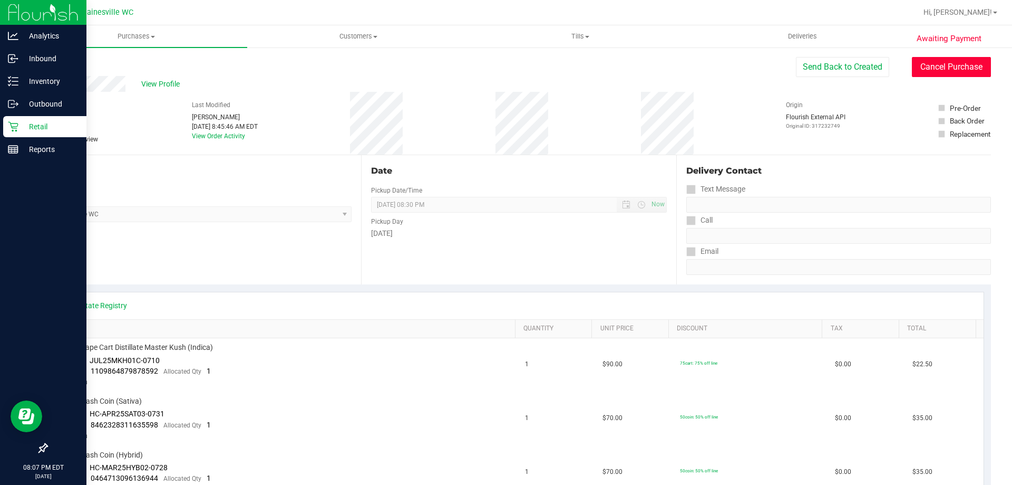
click at [926, 65] on button "Cancel Purchase" at bounding box center [951, 67] width 79 height 20
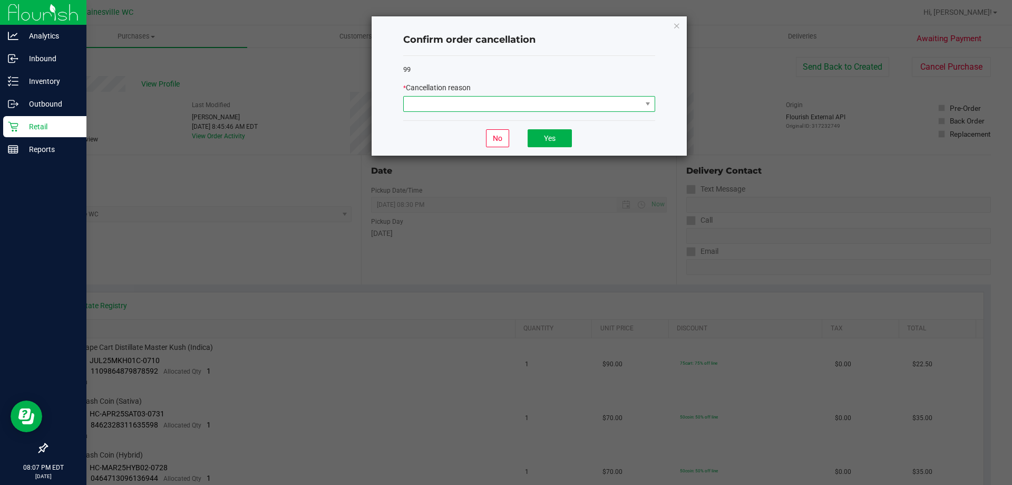
click at [515, 109] on span at bounding box center [523, 103] width 238 height 15
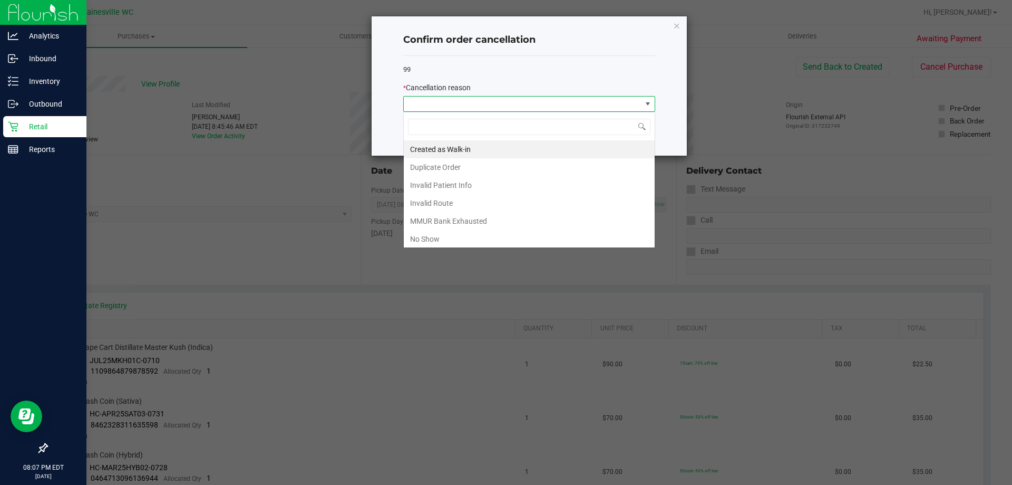
scroll to position [16, 252]
click at [434, 243] on li "No Show" at bounding box center [529, 239] width 251 height 18
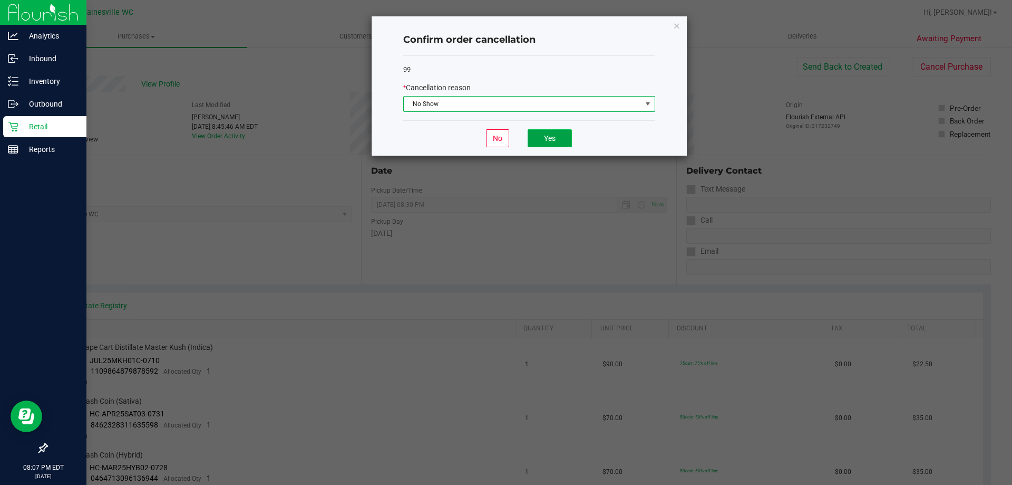
click at [546, 134] on button "Yes" at bounding box center [550, 138] width 44 height 18
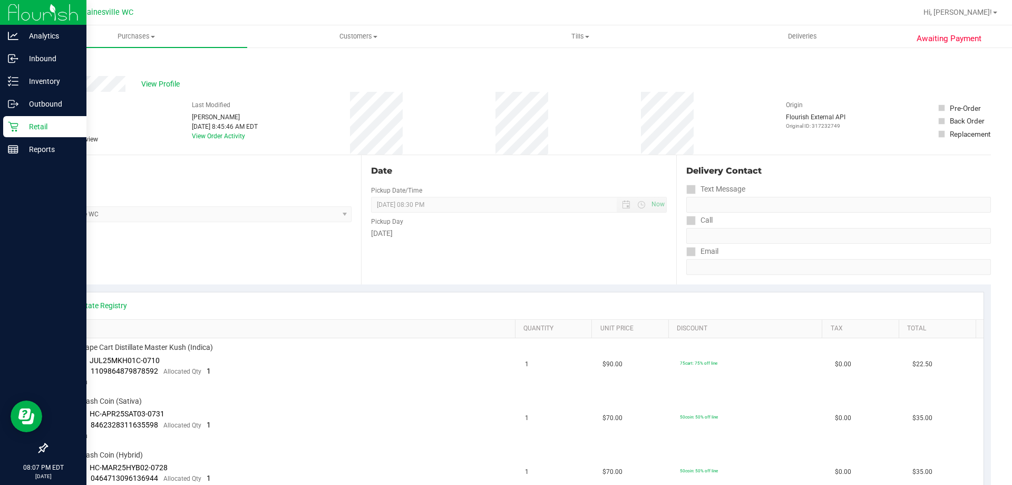
click at [23, 127] on p "Retail" at bounding box center [49, 126] width 63 height 13
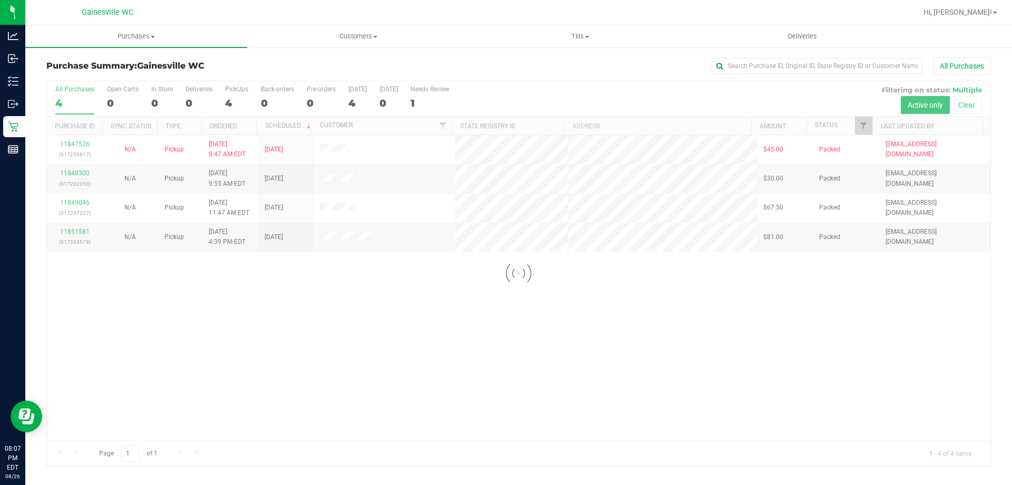
click at [84, 144] on div at bounding box center [519, 273] width 944 height 384
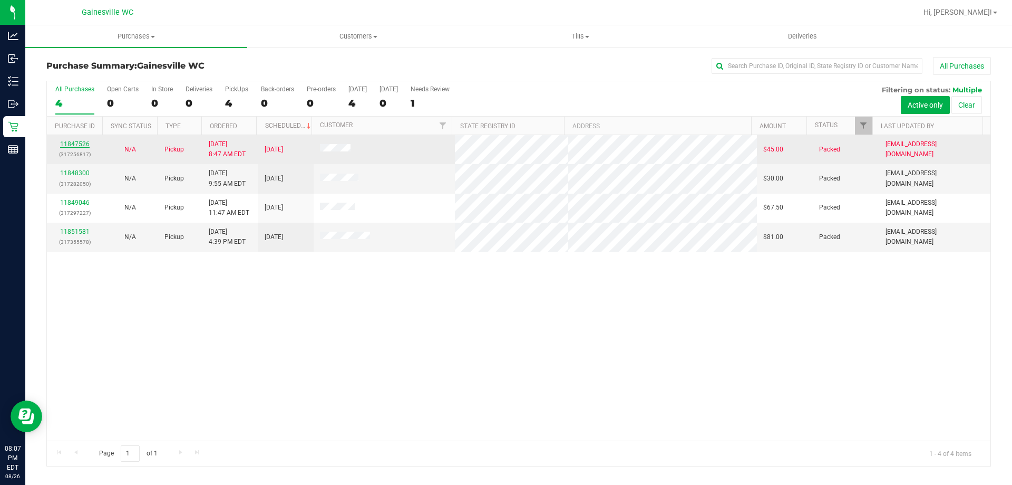
click at [76, 145] on link "11847526" at bounding box center [75, 143] width 30 height 7
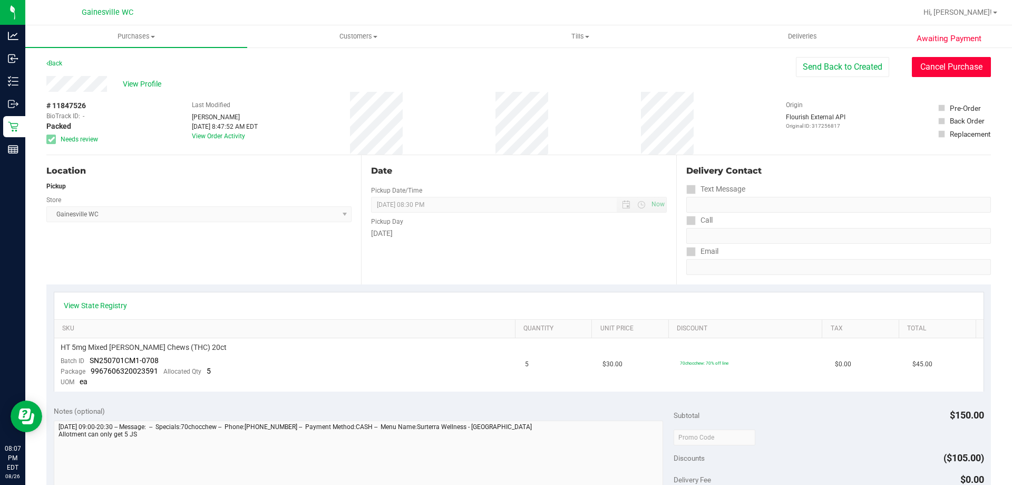
click at [930, 65] on button "Cancel Purchase" at bounding box center [951, 67] width 79 height 20
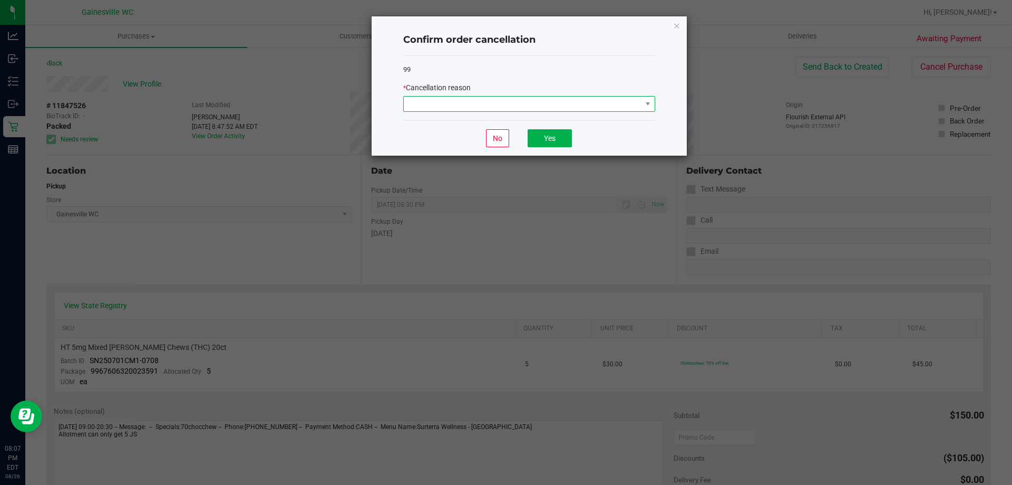
click at [481, 106] on span at bounding box center [523, 103] width 238 height 15
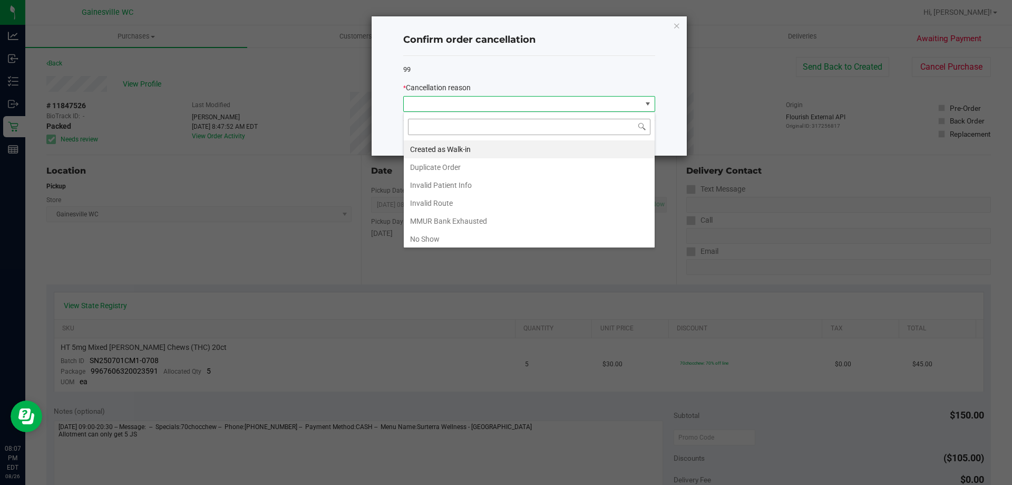
scroll to position [16, 252]
click at [454, 147] on li "Created as Walk-in" at bounding box center [529, 149] width 251 height 18
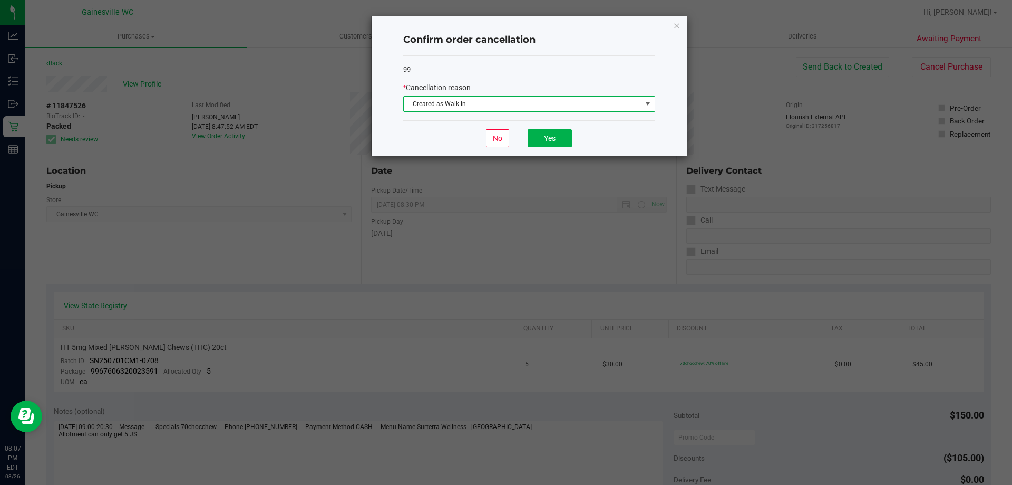
click at [553, 103] on span "Created as Walk-in" at bounding box center [523, 103] width 238 height 15
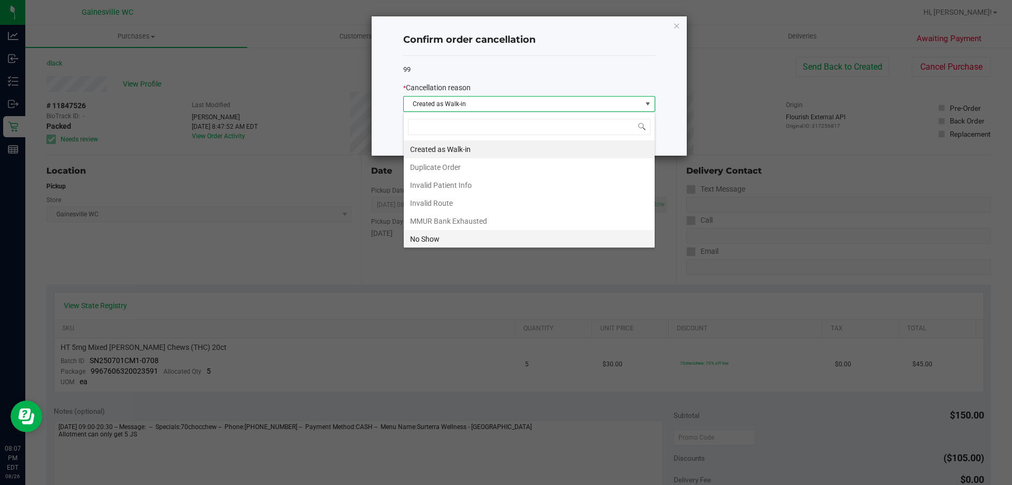
click at [452, 240] on li "No Show" at bounding box center [529, 239] width 251 height 18
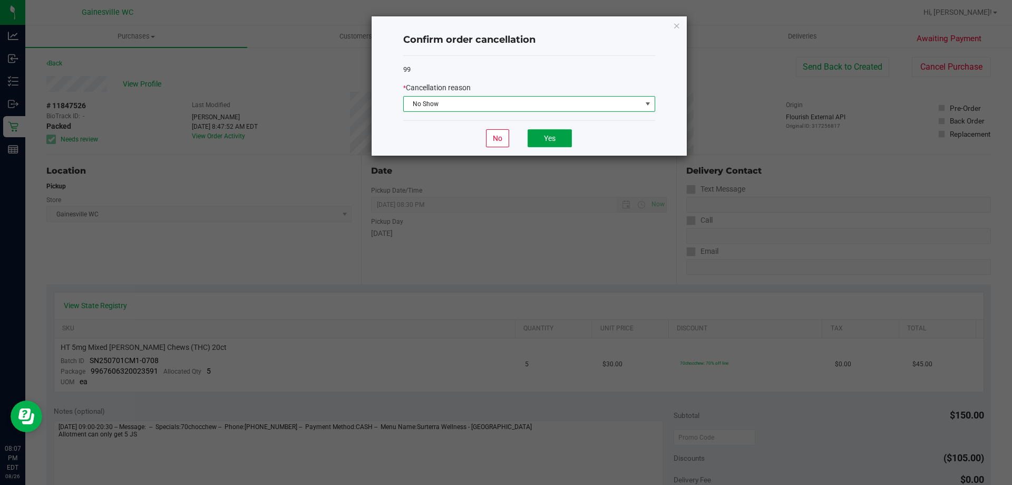
click at [563, 144] on button "Yes" at bounding box center [550, 138] width 44 height 18
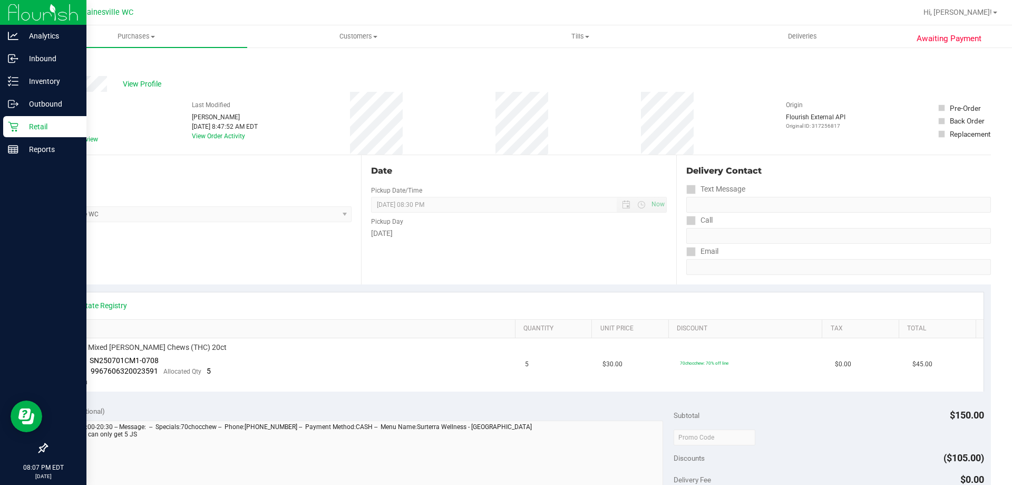
click at [26, 118] on div "Retail" at bounding box center [44, 126] width 83 height 21
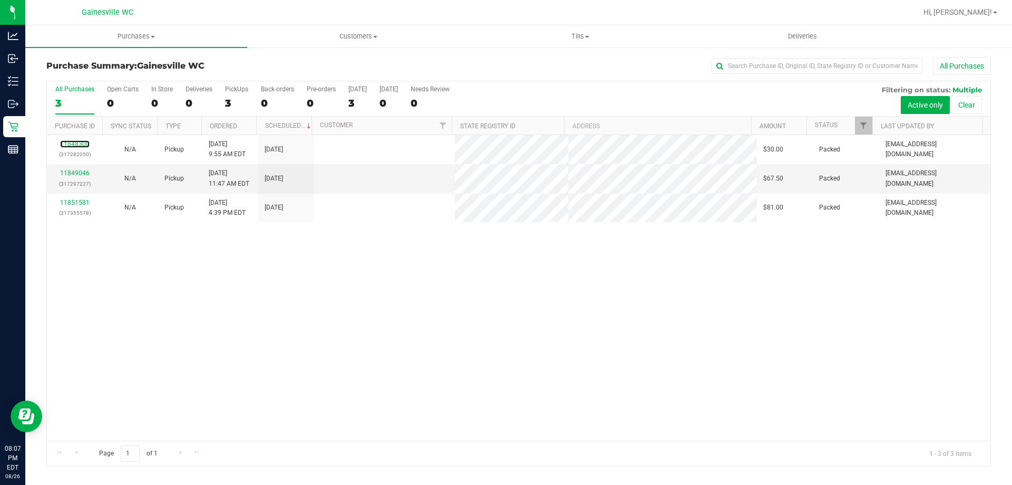
click at [76, 142] on link "11848300" at bounding box center [75, 143] width 30 height 7
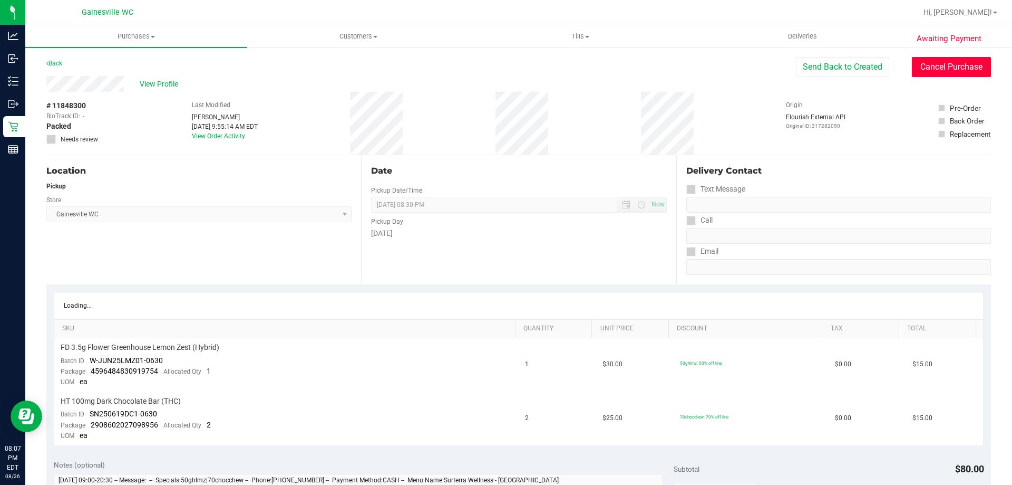
click at [957, 71] on button "Cancel Purchase" at bounding box center [951, 67] width 79 height 20
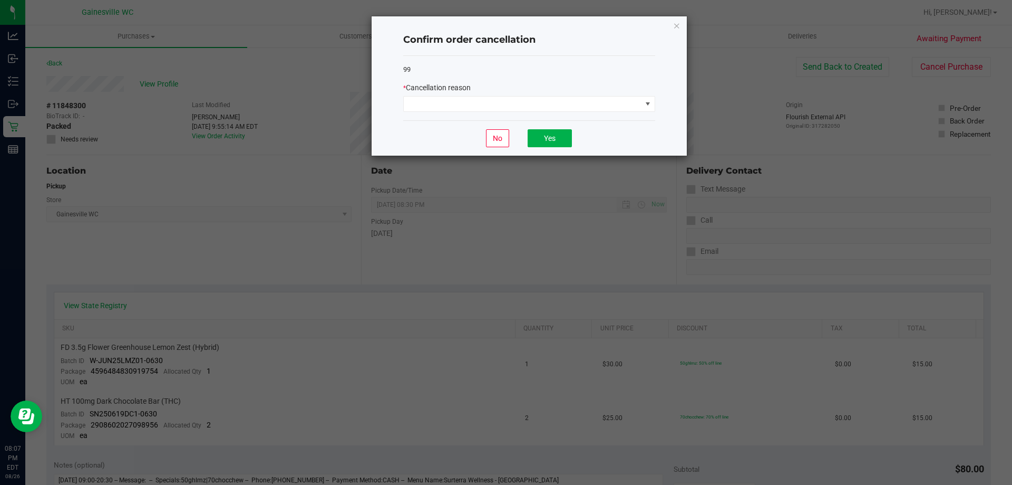
click at [572, 95] on div "* Cancellation reason" at bounding box center [529, 97] width 252 height 30
click at [564, 105] on span at bounding box center [523, 103] width 238 height 15
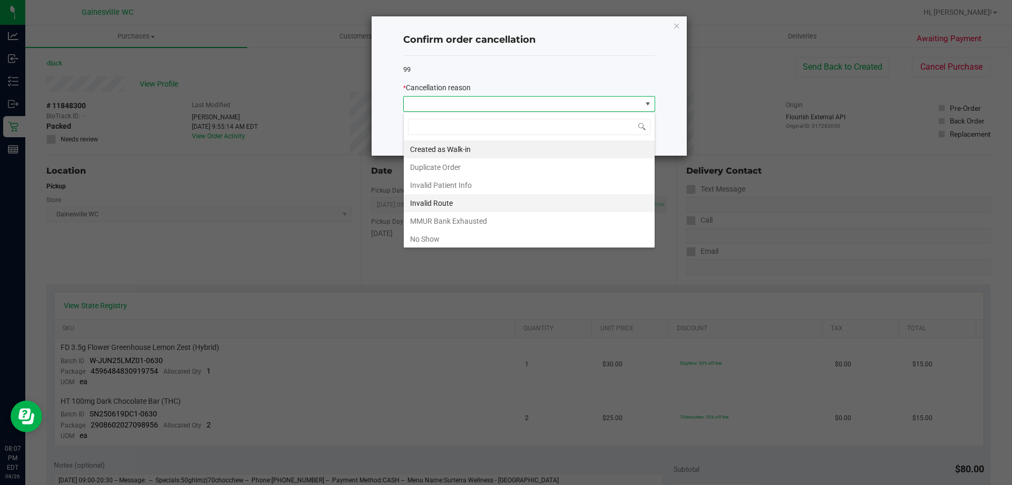
scroll to position [16, 252]
click at [440, 238] on li "No Show" at bounding box center [529, 239] width 251 height 18
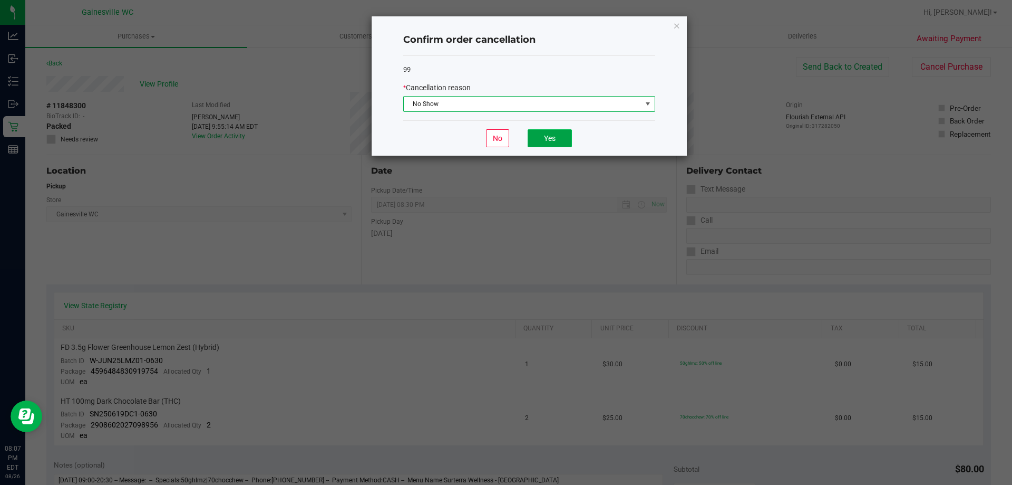
click at [536, 144] on button "Yes" at bounding box center [550, 138] width 44 height 18
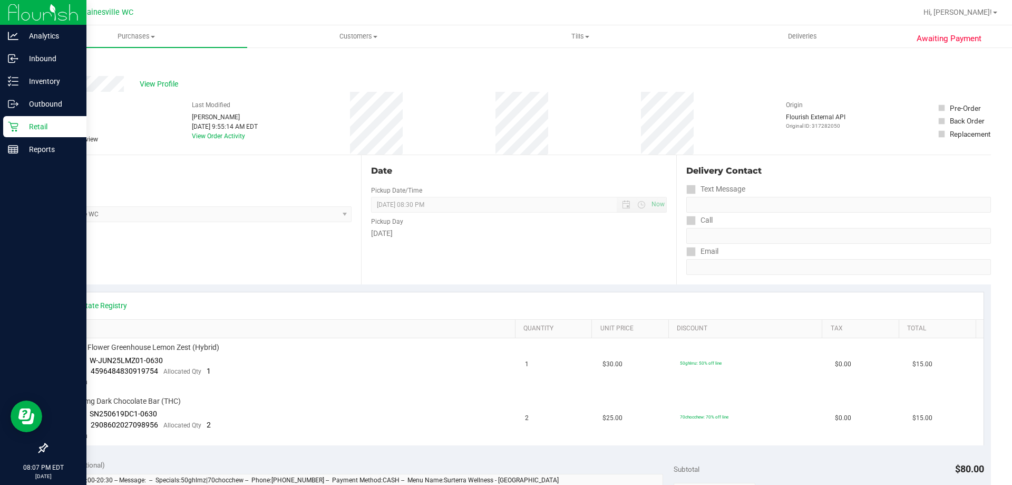
click at [21, 122] on p "Retail" at bounding box center [49, 126] width 63 height 13
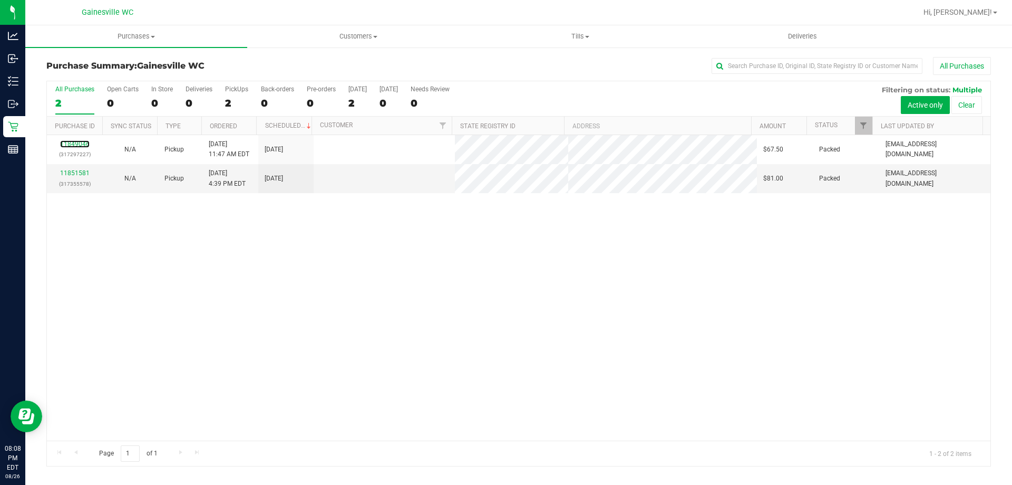
click at [75, 143] on link "11849046" at bounding box center [75, 143] width 30 height 7
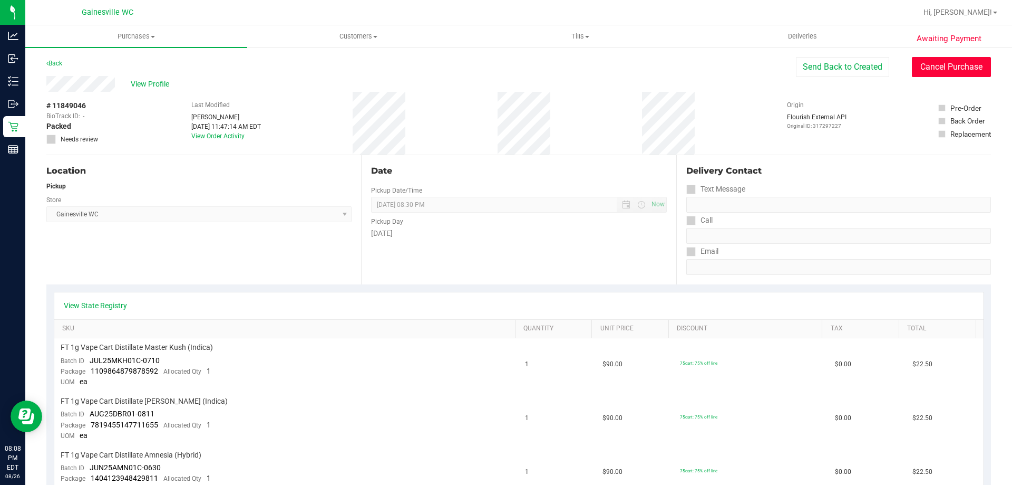
click at [963, 72] on button "Cancel Purchase" at bounding box center [951, 67] width 79 height 20
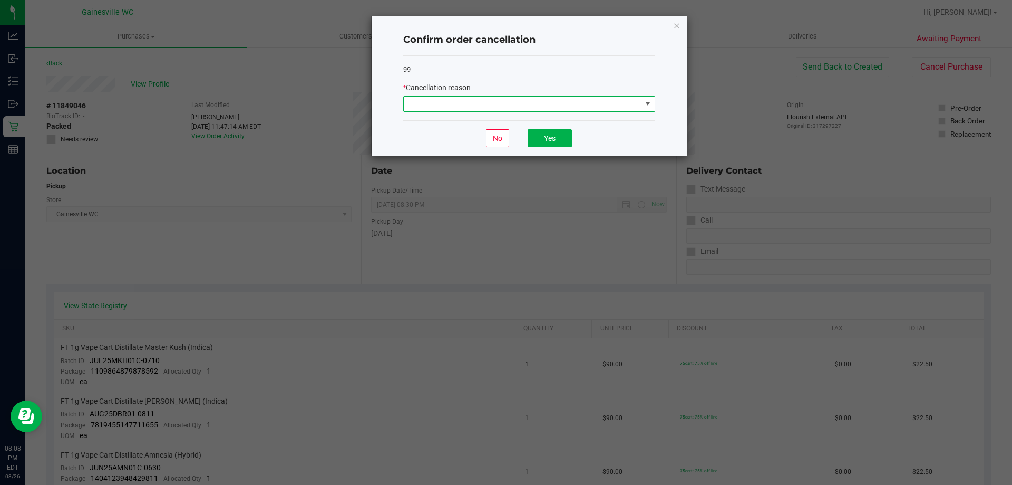
click at [484, 103] on span at bounding box center [523, 103] width 238 height 15
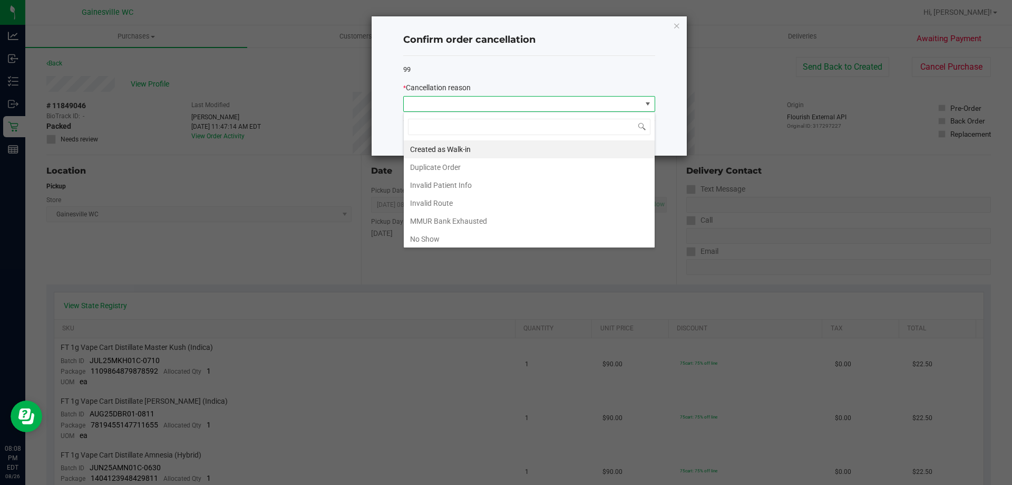
scroll to position [16, 252]
click at [439, 236] on li "No Show" at bounding box center [529, 239] width 251 height 18
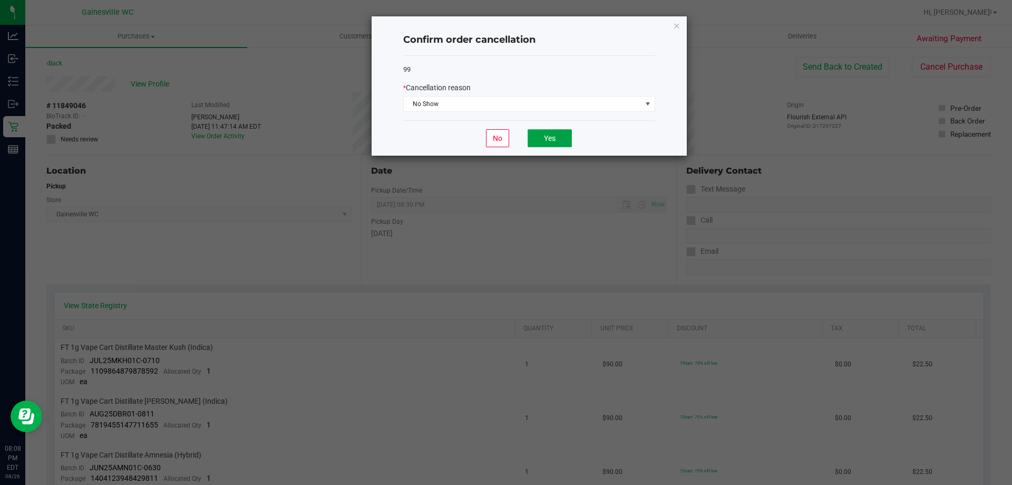
click at [552, 136] on button "Yes" at bounding box center [550, 138] width 44 height 18
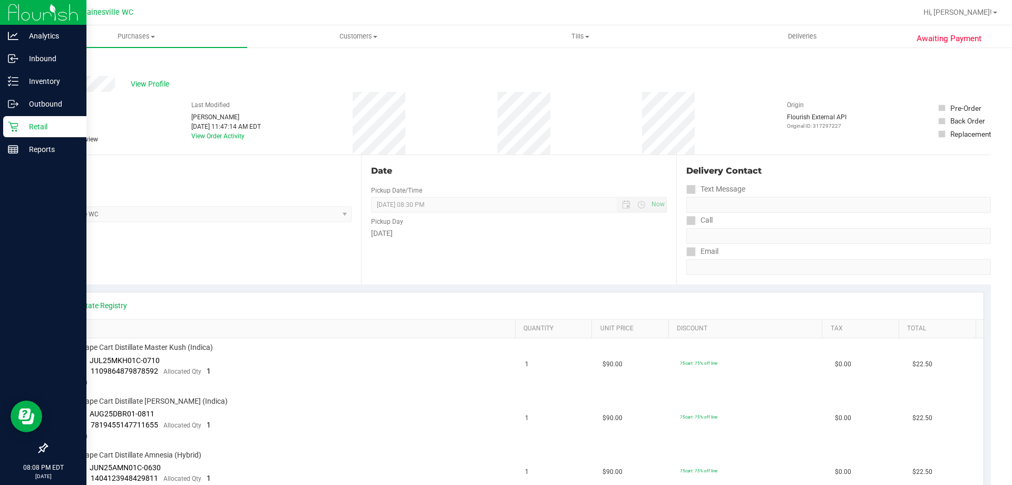
click at [23, 128] on p "Retail" at bounding box center [49, 126] width 63 height 13
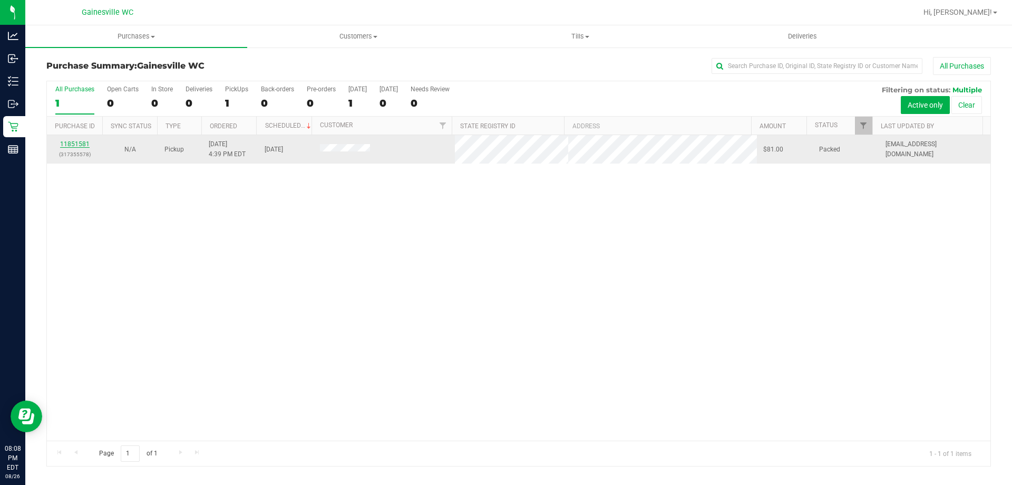
click at [80, 144] on link "11851581" at bounding box center [75, 143] width 30 height 7
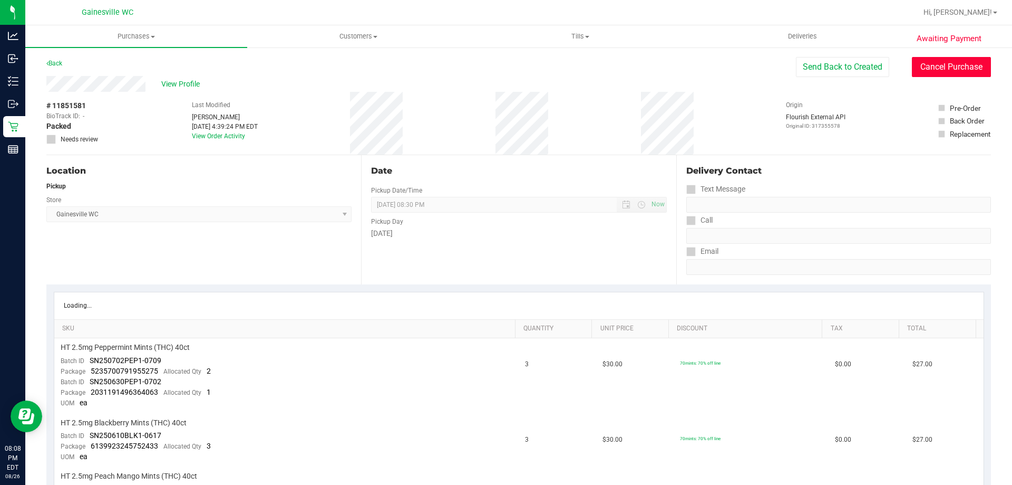
click at [958, 74] on button "Cancel Purchase" at bounding box center [951, 67] width 79 height 20
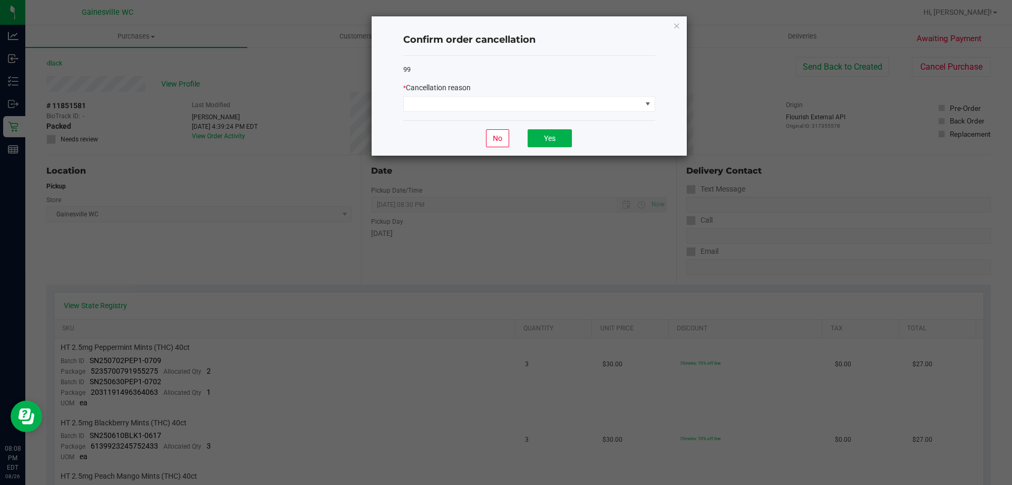
click at [533, 88] on div "* Cancellation reason" at bounding box center [529, 87] width 252 height 11
click at [523, 100] on span at bounding box center [523, 103] width 238 height 15
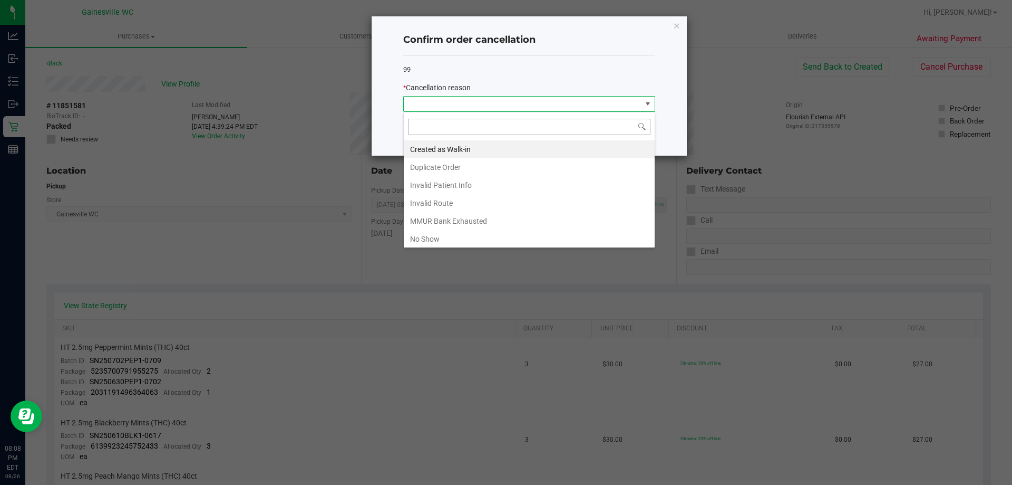
scroll to position [16, 252]
click at [455, 148] on li "Created as Walk-in" at bounding box center [529, 149] width 251 height 18
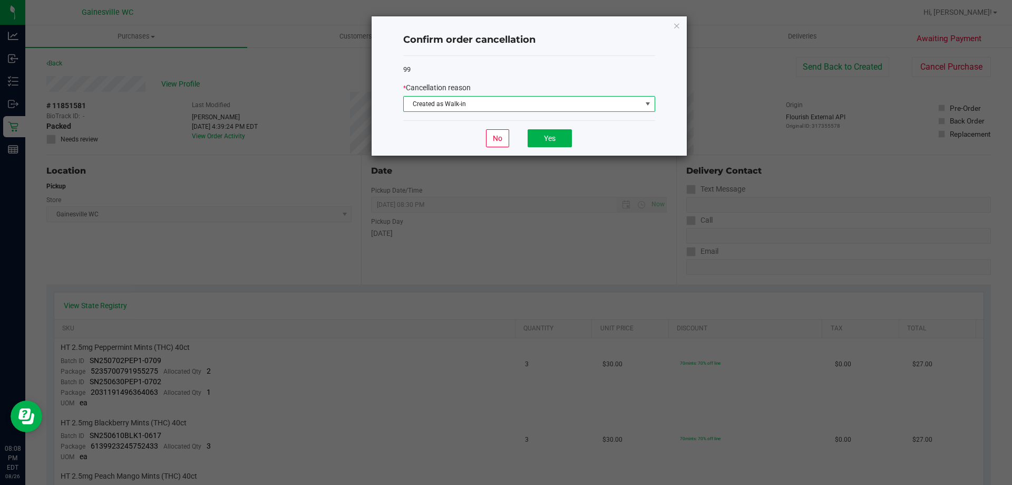
click at [492, 104] on span "Created as Walk-in" at bounding box center [523, 103] width 238 height 15
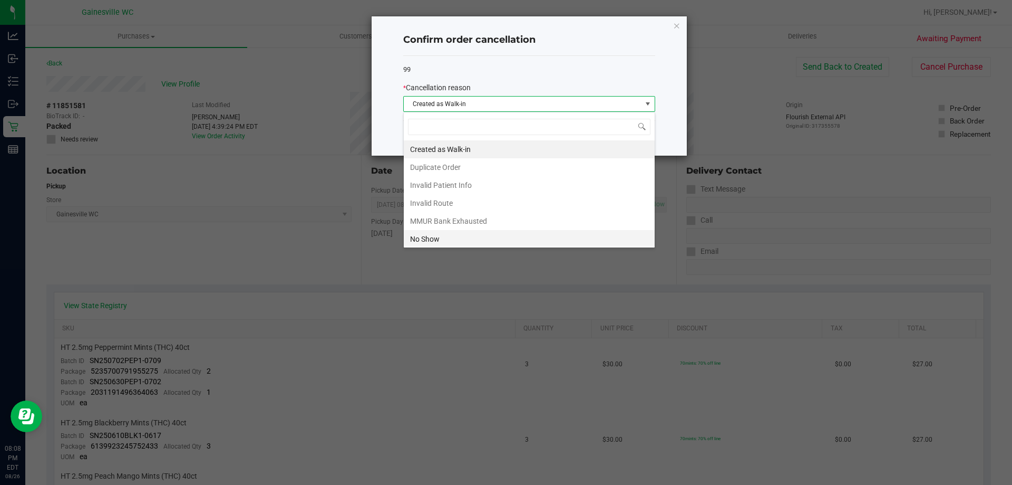
click at [460, 240] on li "No Show" at bounding box center [529, 239] width 251 height 18
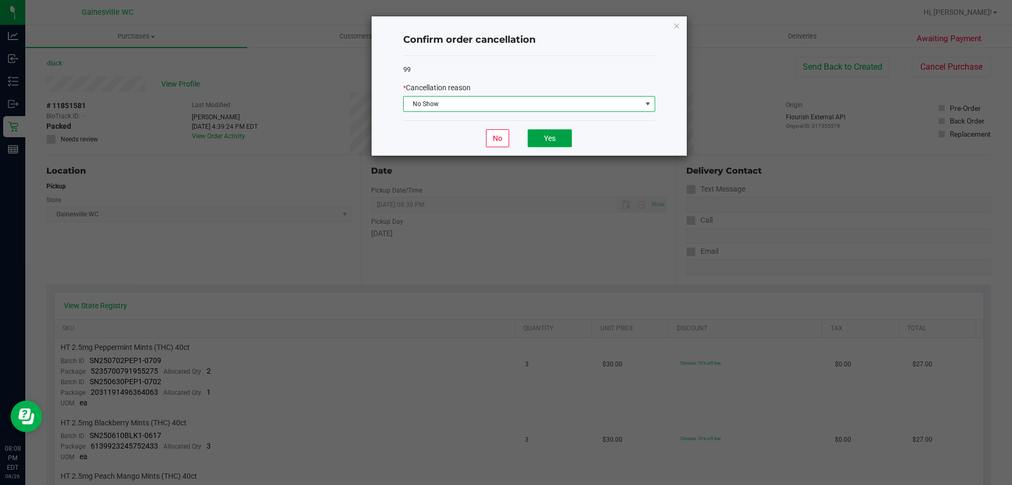
click at [558, 137] on button "Yes" at bounding box center [550, 138] width 44 height 18
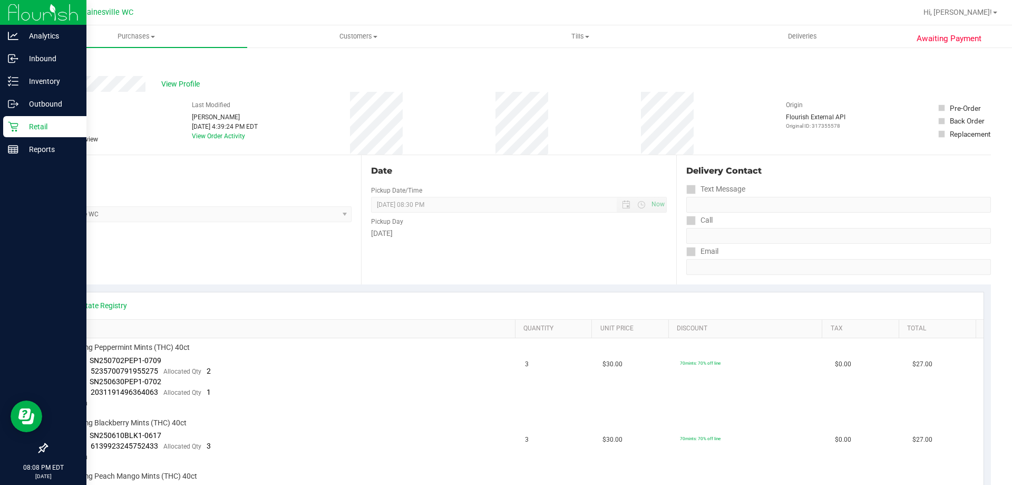
click at [20, 131] on p "Retail" at bounding box center [49, 126] width 63 height 13
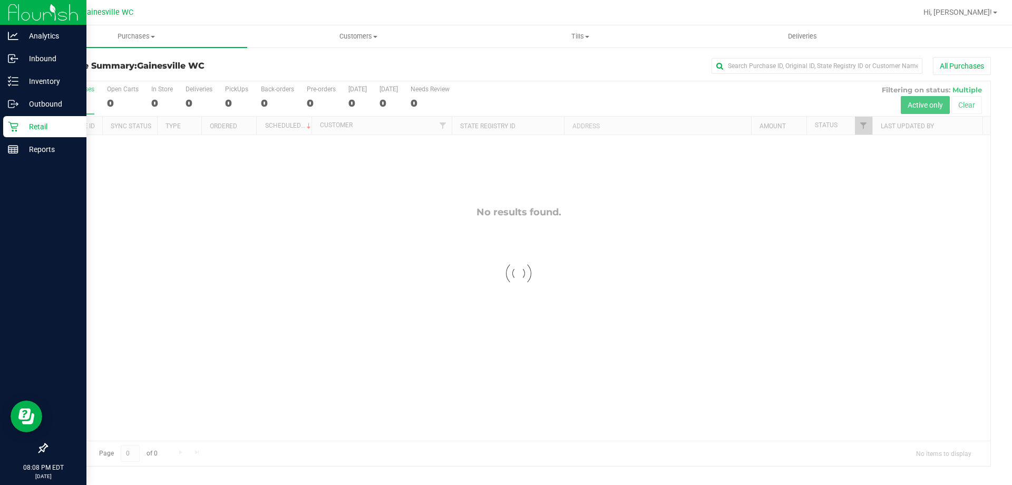
click at [7, 125] on div "Retail" at bounding box center [44, 126] width 83 height 21
click at [28, 128] on p "Retail" at bounding box center [49, 126] width 63 height 13
click at [47, 127] on p "Retail" at bounding box center [49, 126] width 63 height 13
click at [40, 143] on p "Reports" at bounding box center [49, 149] width 63 height 13
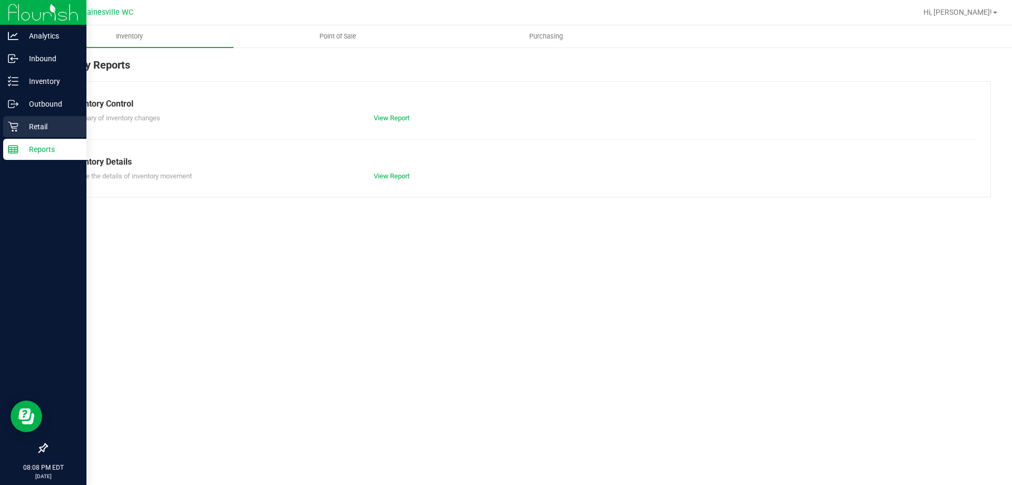
click at [38, 129] on p "Retail" at bounding box center [49, 126] width 63 height 13
